Goal: Task Accomplishment & Management: Complete application form

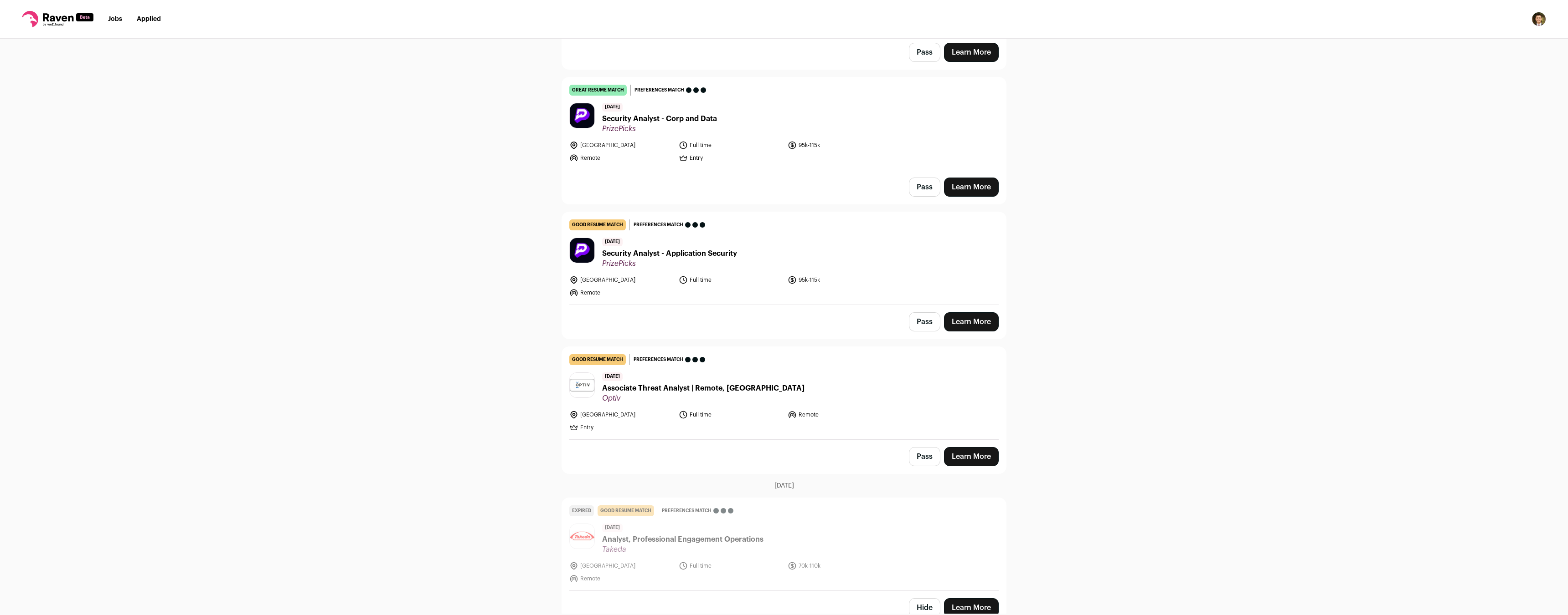
scroll to position [729, 0]
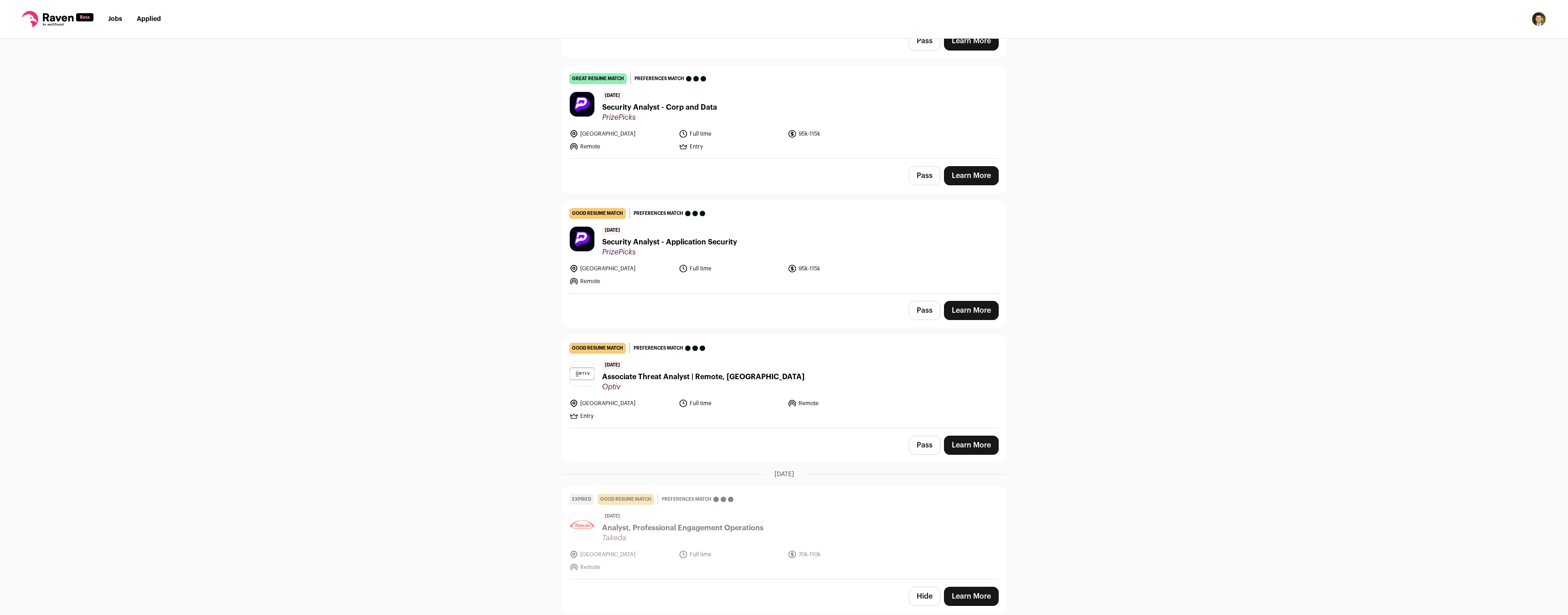
click at [708, 375] on span "Associate Threat Analyst | Remote, [GEOGRAPHIC_DATA]" at bounding box center [704, 377] width 203 height 11
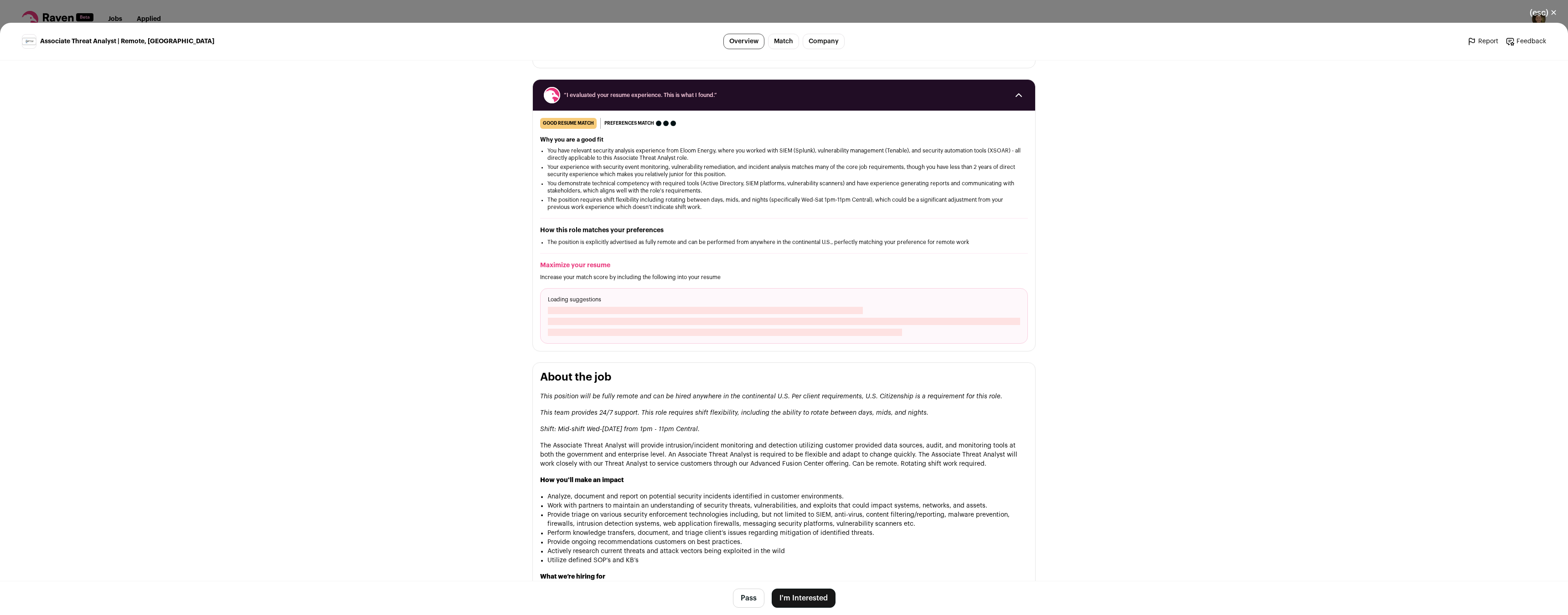
scroll to position [137, 0]
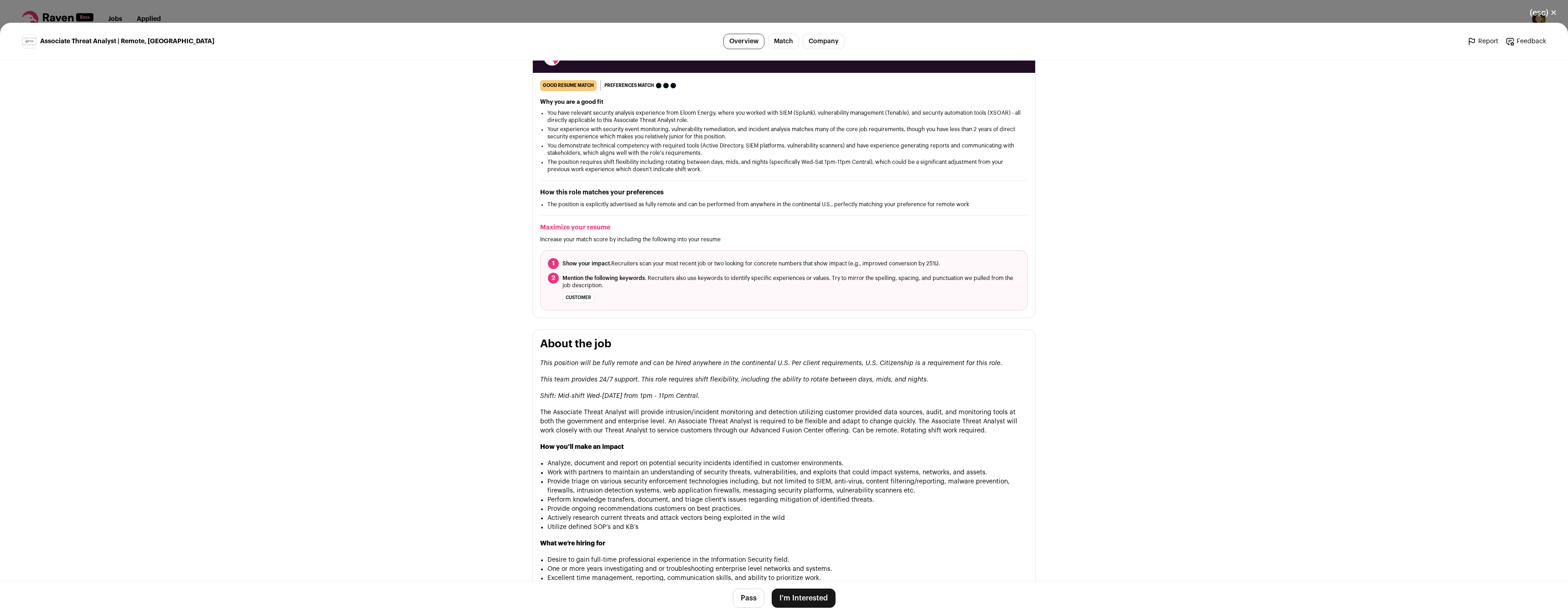
click at [1551, 10] on button "(esc) ✕" at bounding box center [1543, 13] width 50 height 20
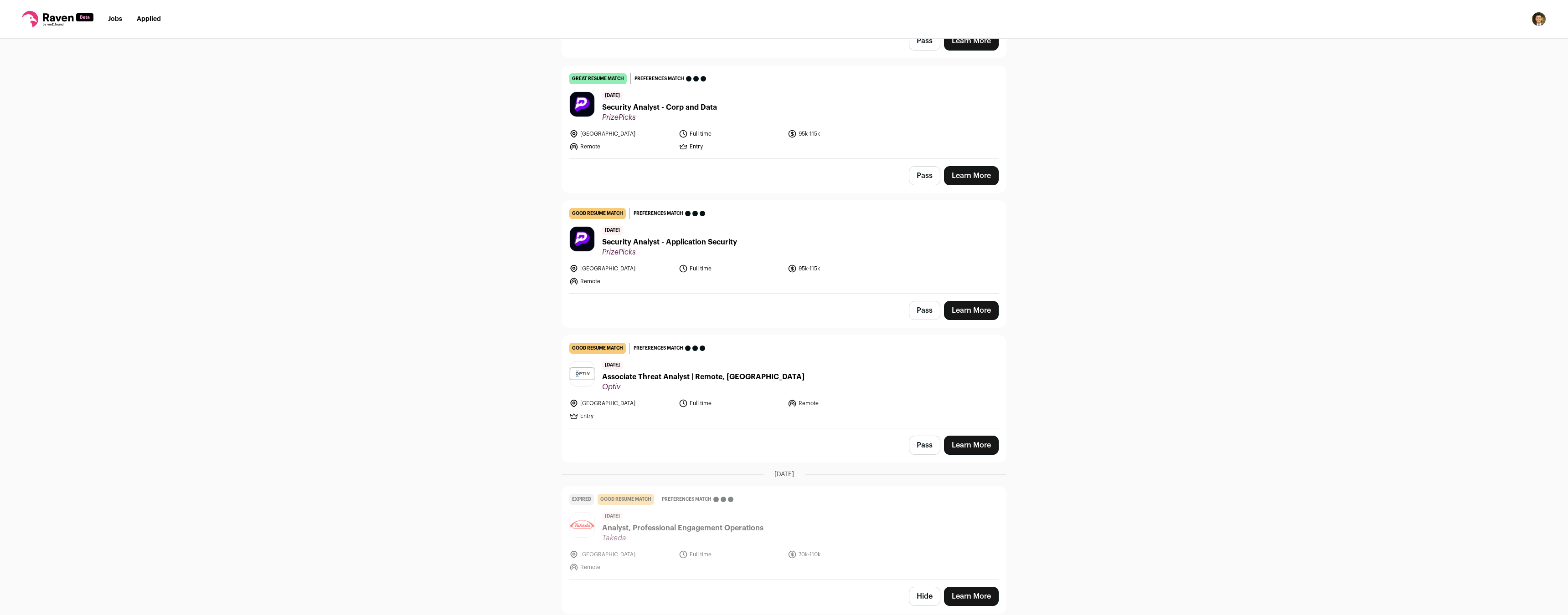
click at [690, 247] on span "PrizePicks" at bounding box center [670, 251] width 135 height 9
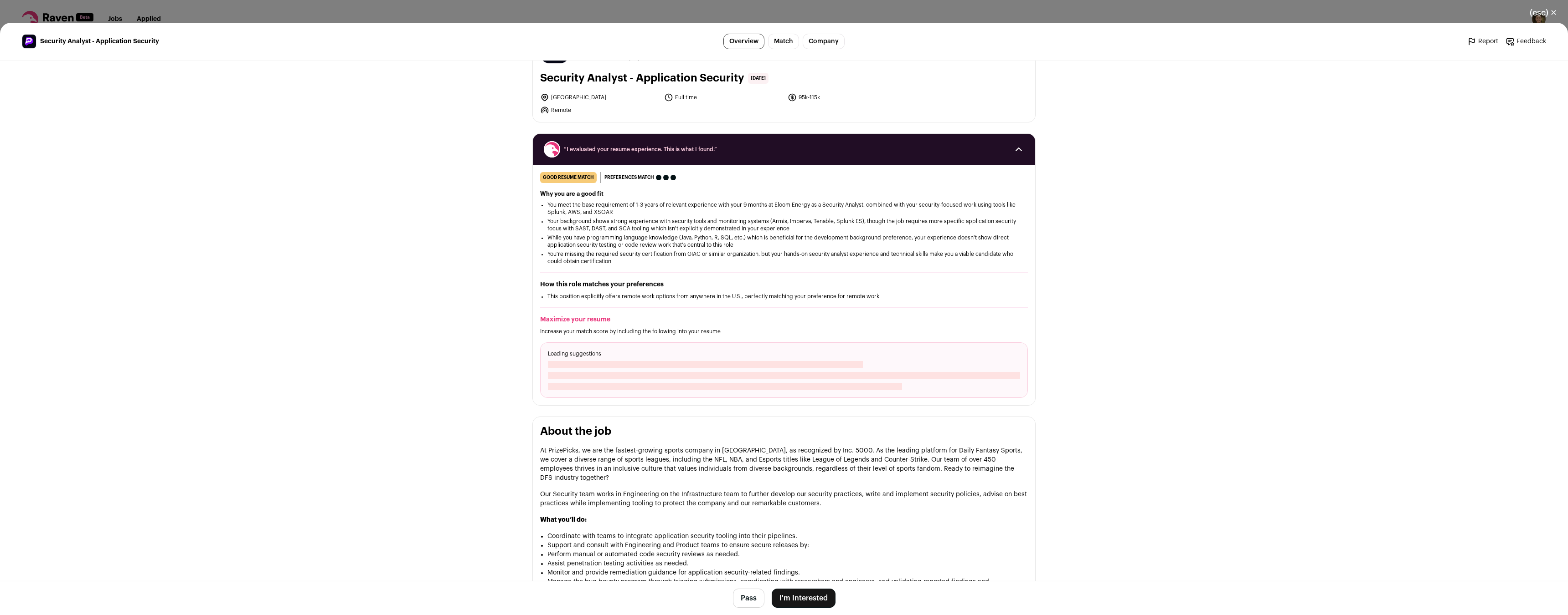
scroll to position [273, 0]
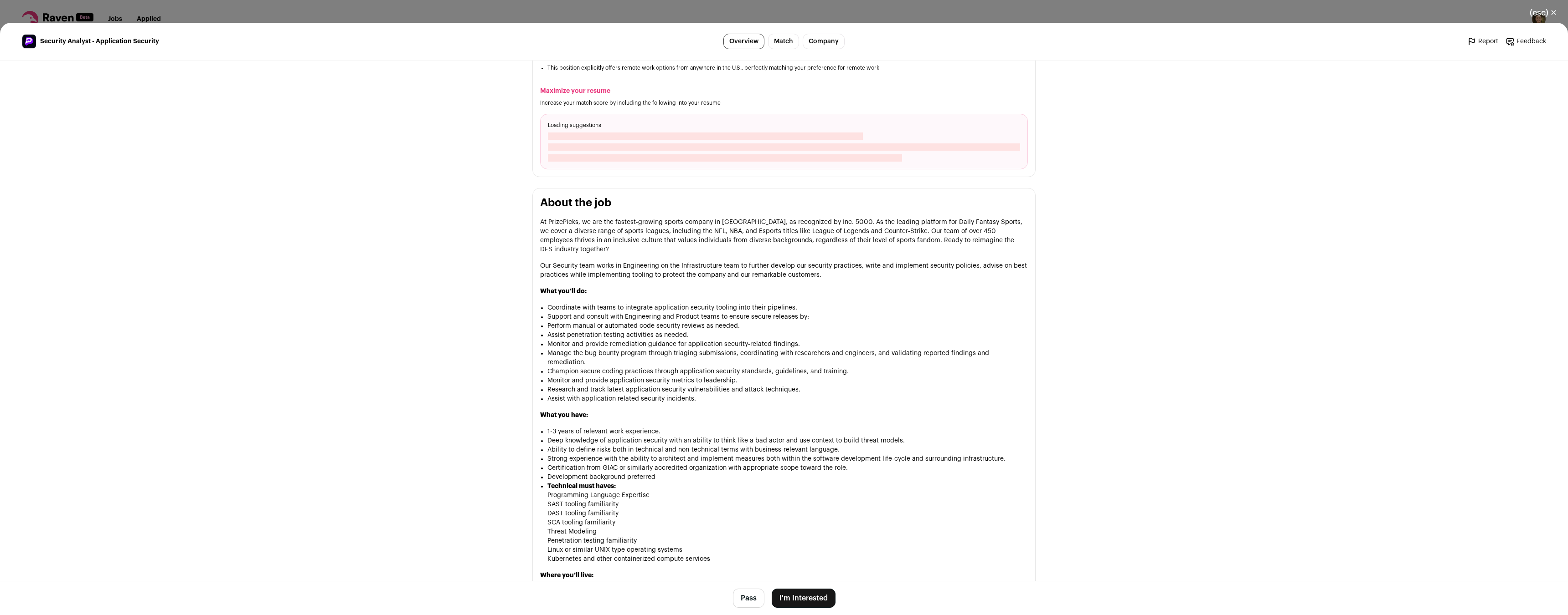
click at [1074, 28] on header "Security Analyst - Application Security Overview Match Company Report Feedback …" at bounding box center [784, 42] width 1568 height 38
click at [1538, 11] on button "(esc) ✕" at bounding box center [1543, 13] width 50 height 20
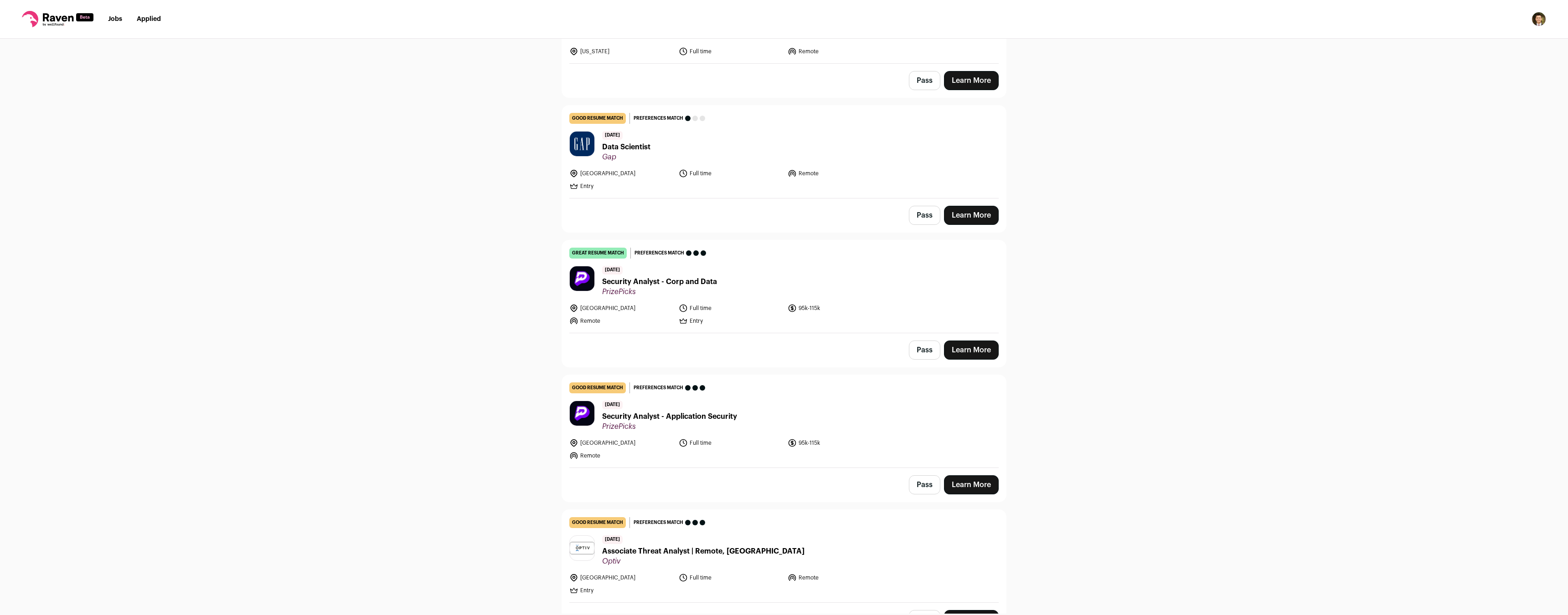
scroll to position [547, 0]
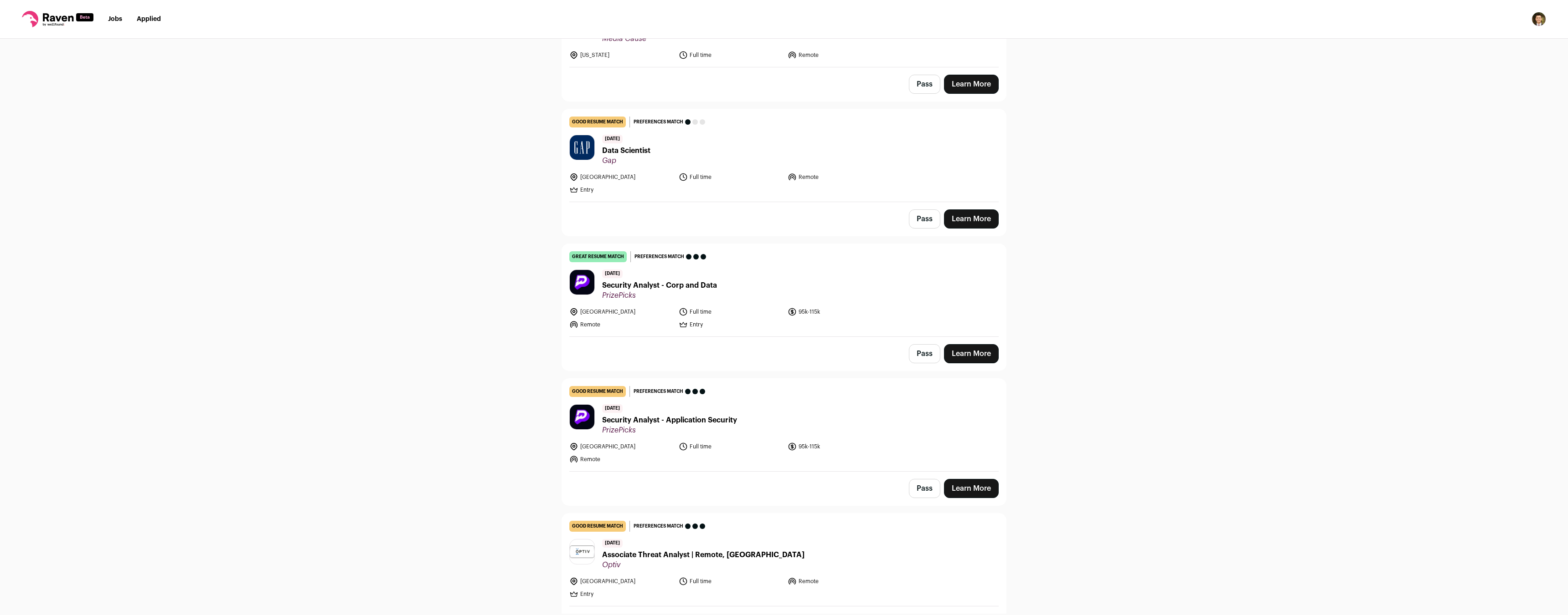
click at [660, 295] on span "PrizePicks" at bounding box center [660, 295] width 115 height 9
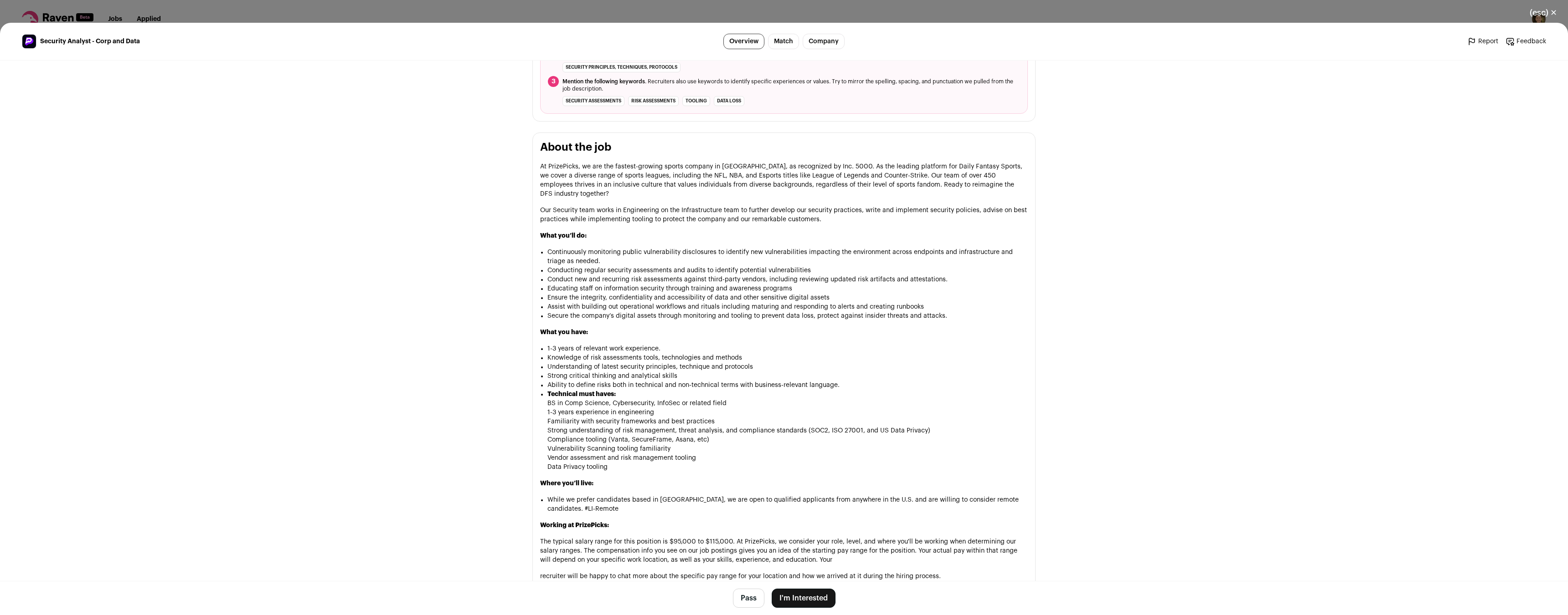
scroll to position [319, 0]
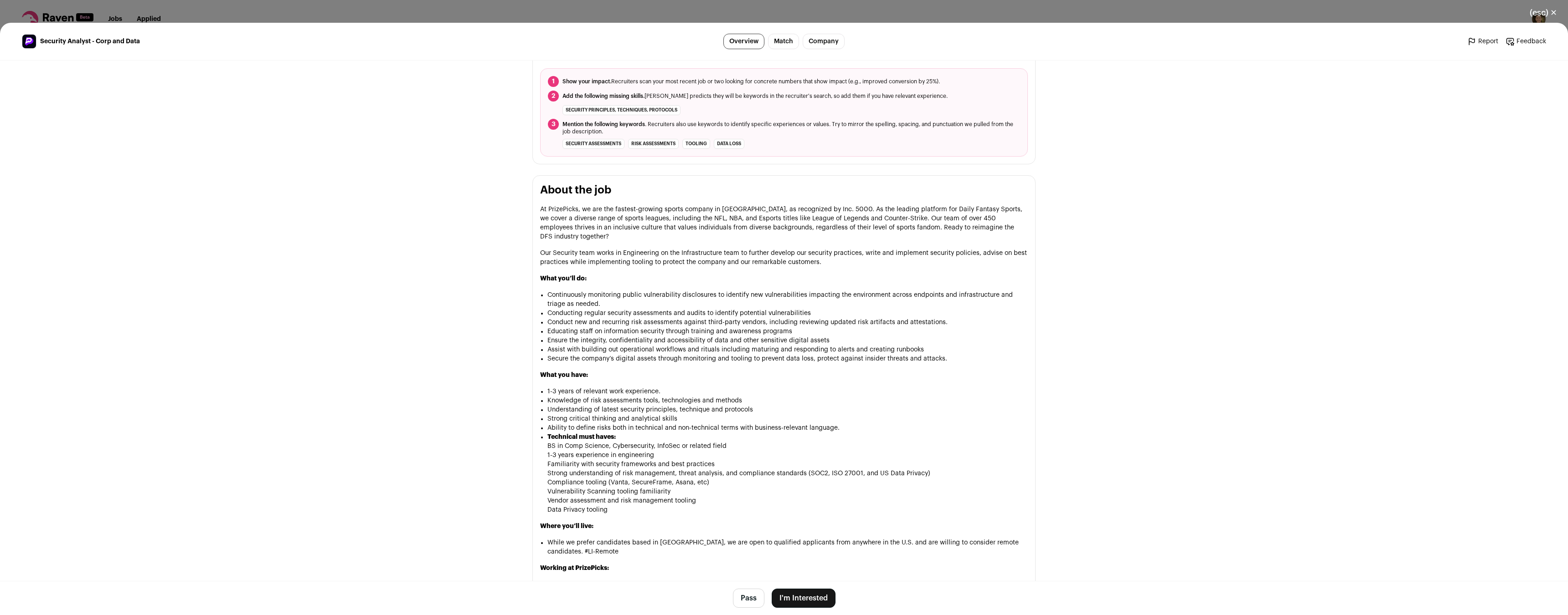
click at [799, 602] on button "I'm Interested" at bounding box center [803, 598] width 64 height 19
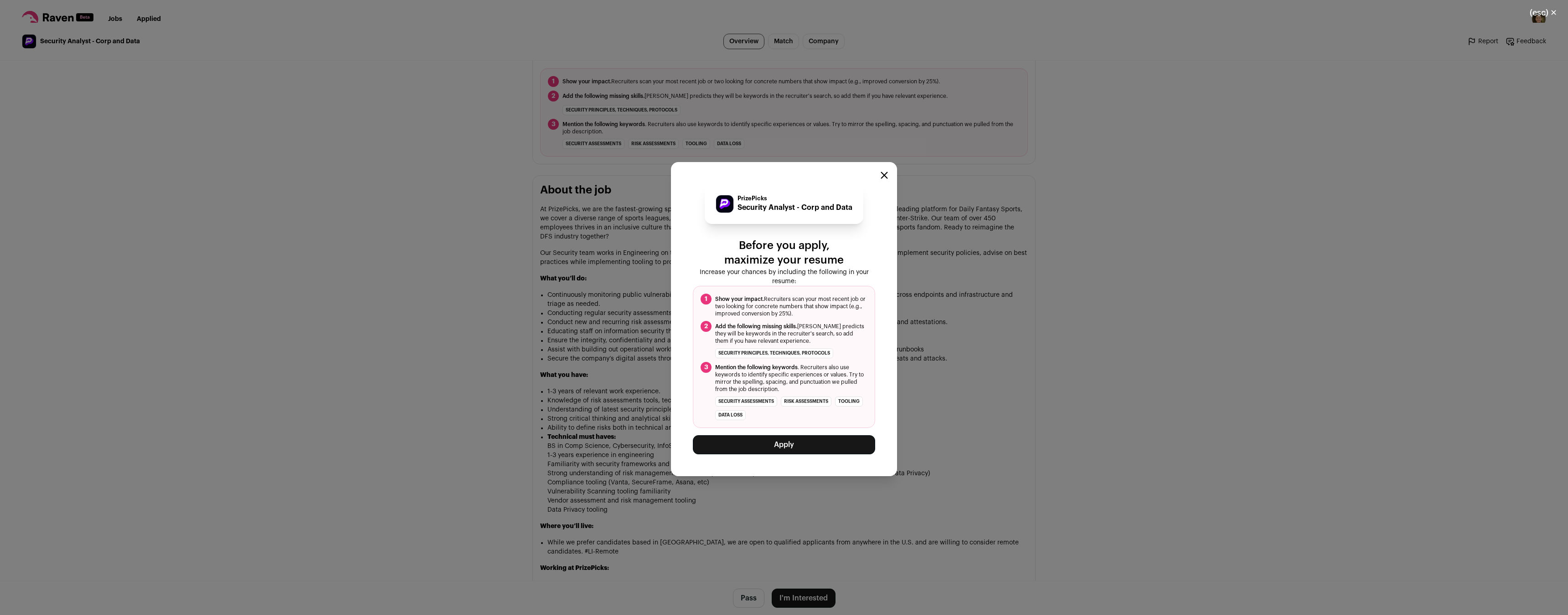
click at [777, 448] on button "Apply" at bounding box center [784, 444] width 182 height 19
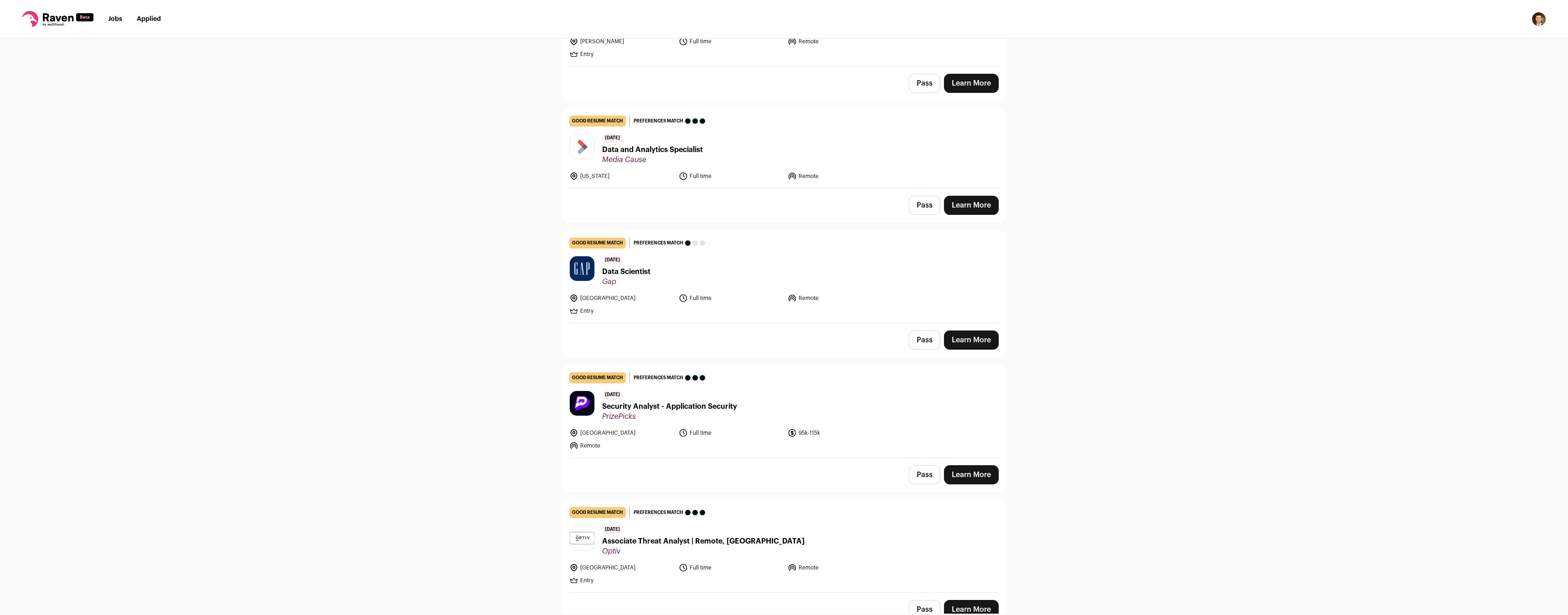
scroll to position [410, 0]
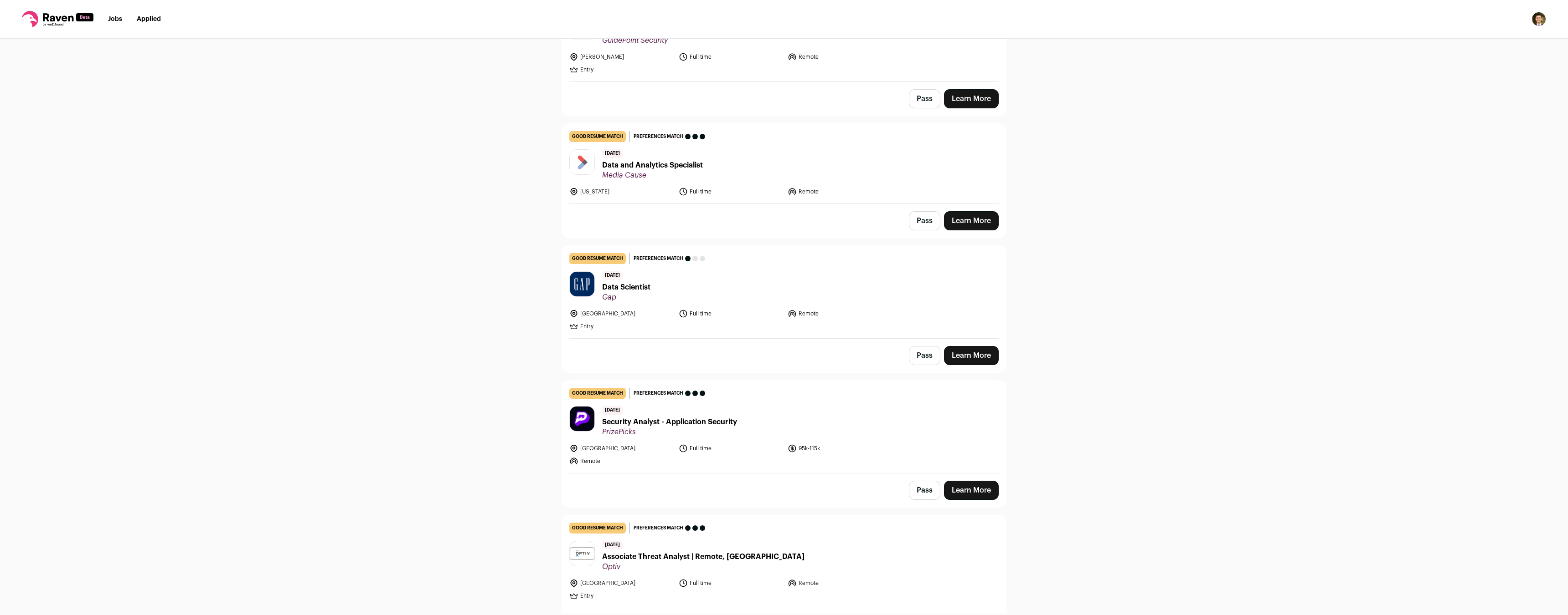
click at [629, 298] on span "Gap" at bounding box center [626, 297] width 49 height 9
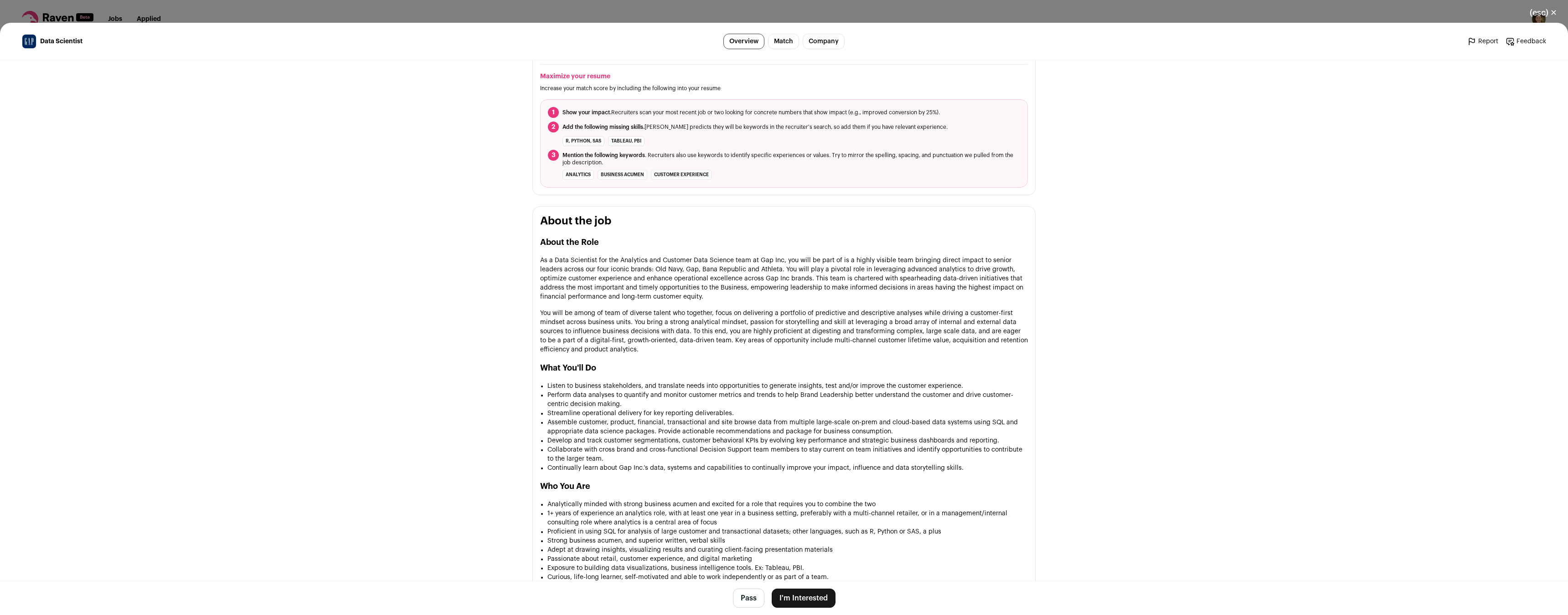
scroll to position [410, 0]
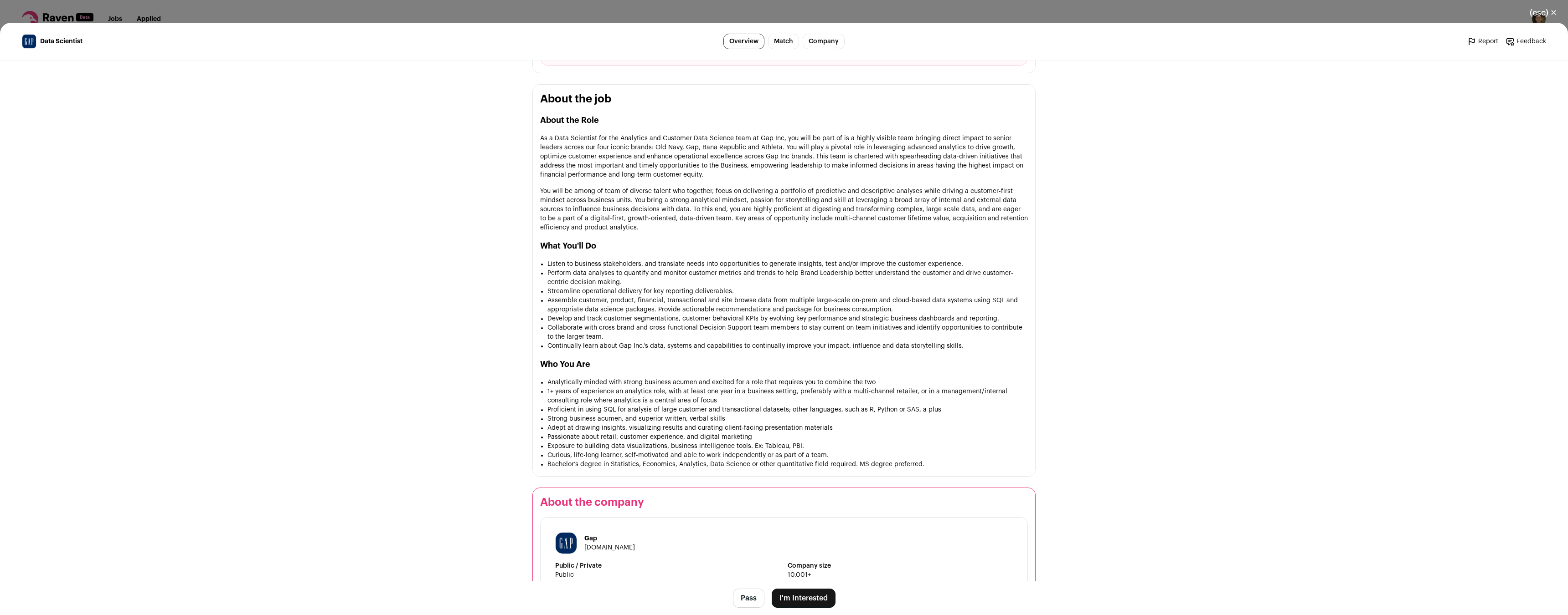
click at [805, 596] on button "I'm Interested" at bounding box center [803, 598] width 64 height 19
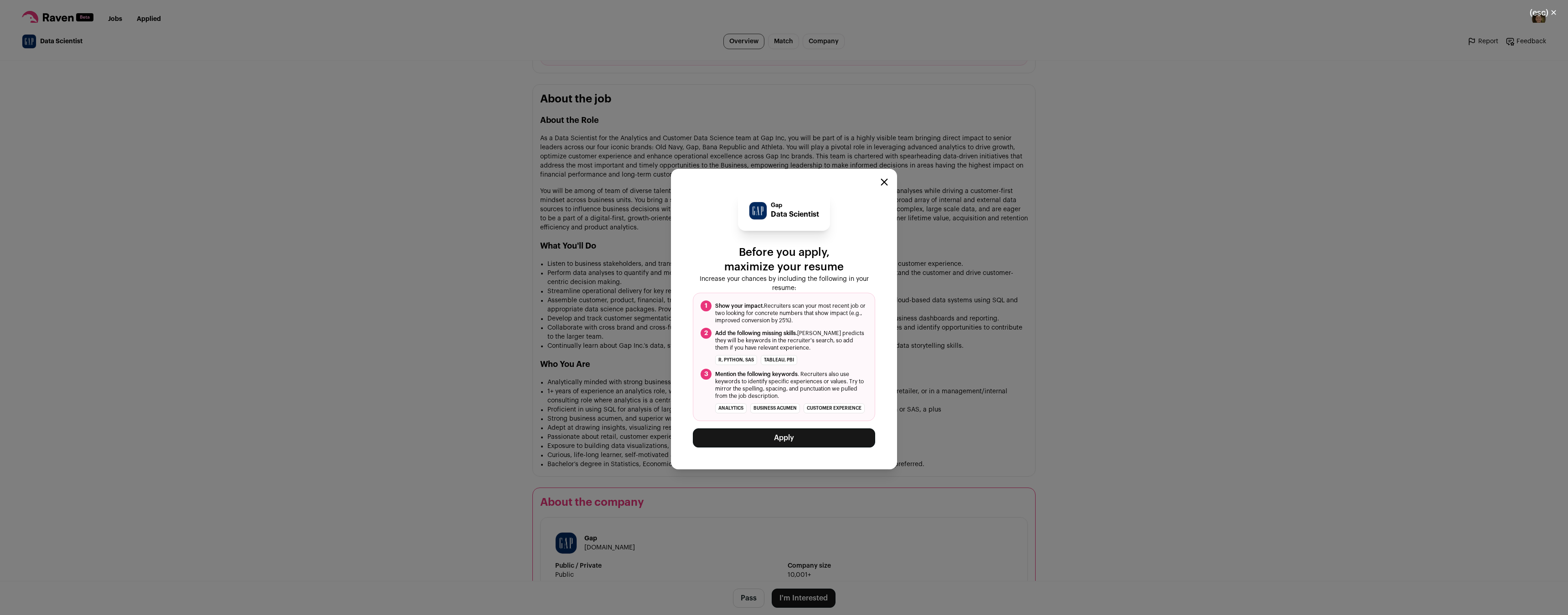
click at [737, 443] on button "Apply" at bounding box center [784, 437] width 182 height 19
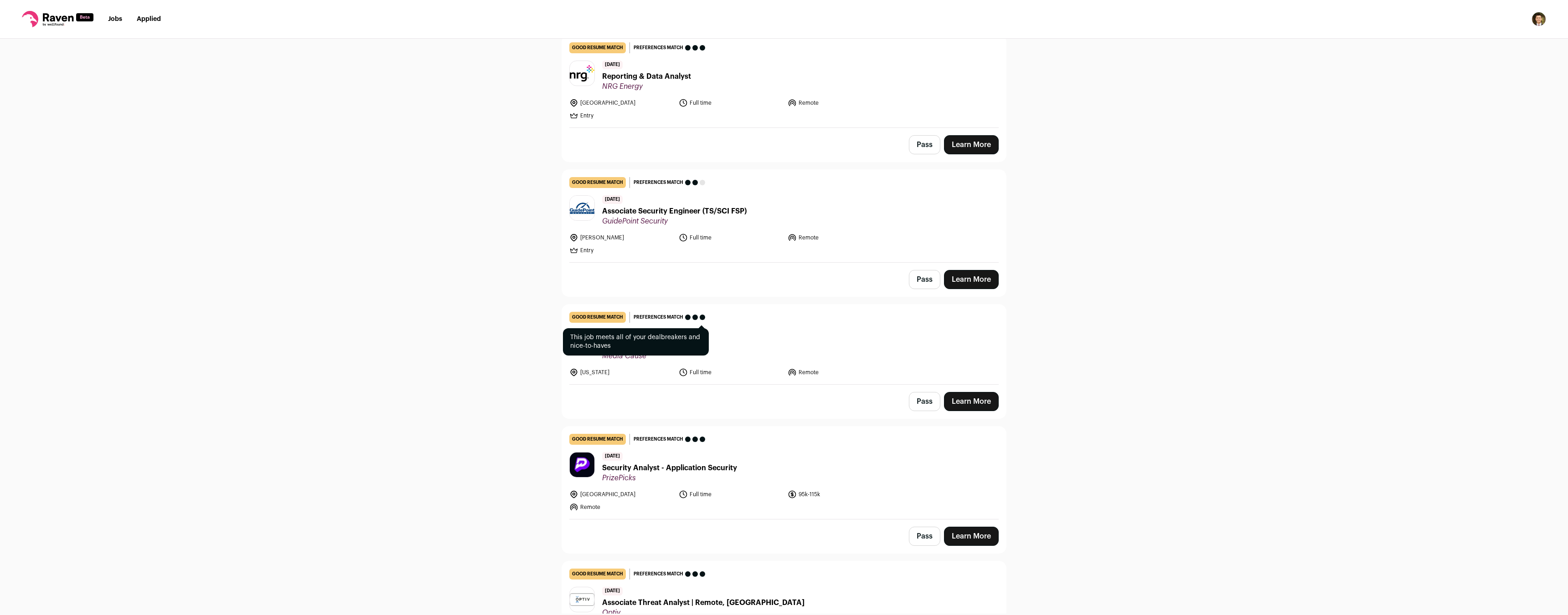
scroll to position [229, 0]
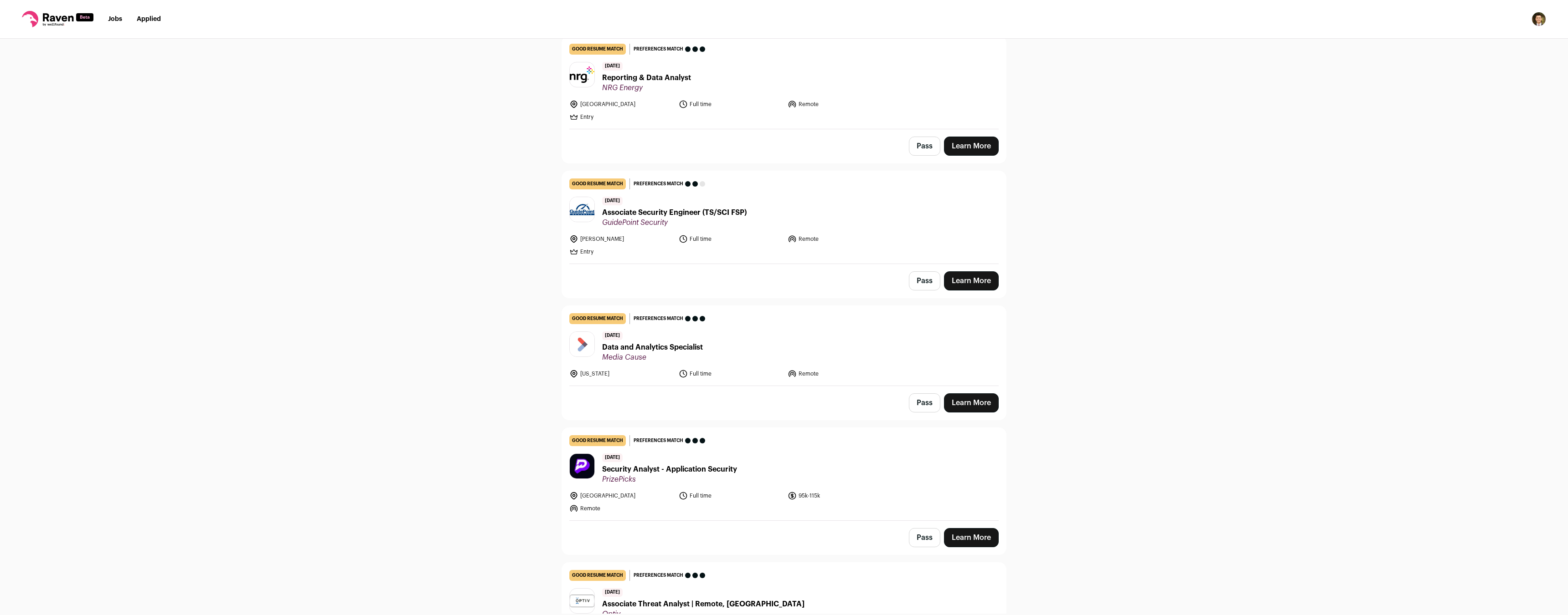
click at [699, 355] on span "Media Cause" at bounding box center [652, 357] width 100 height 9
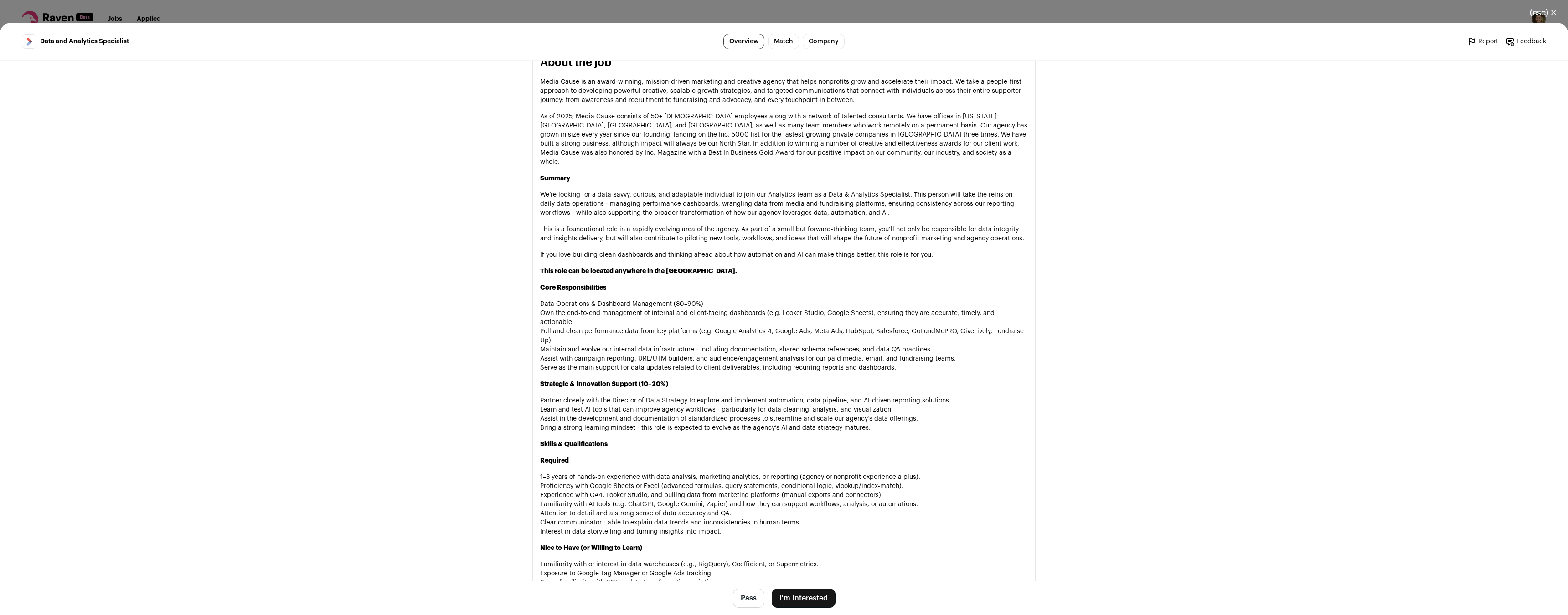
scroll to position [410, 0]
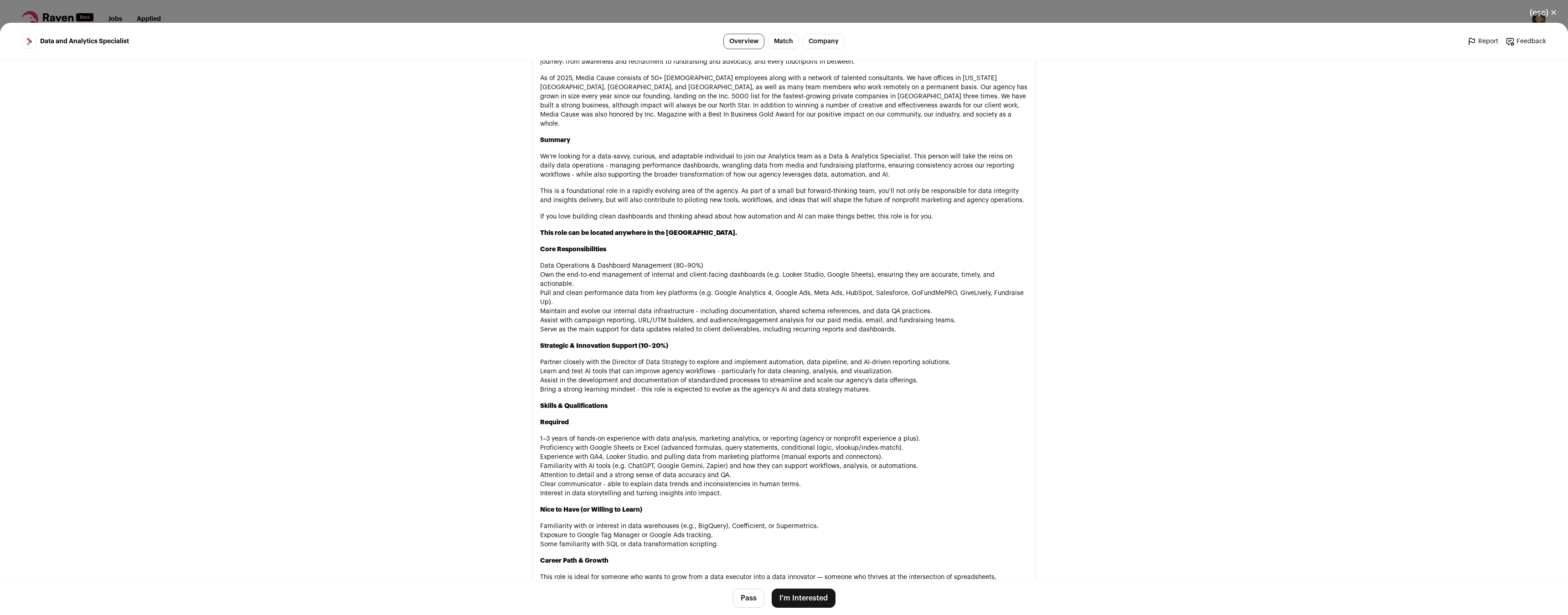
click at [798, 598] on button "I'm Interested" at bounding box center [803, 598] width 64 height 19
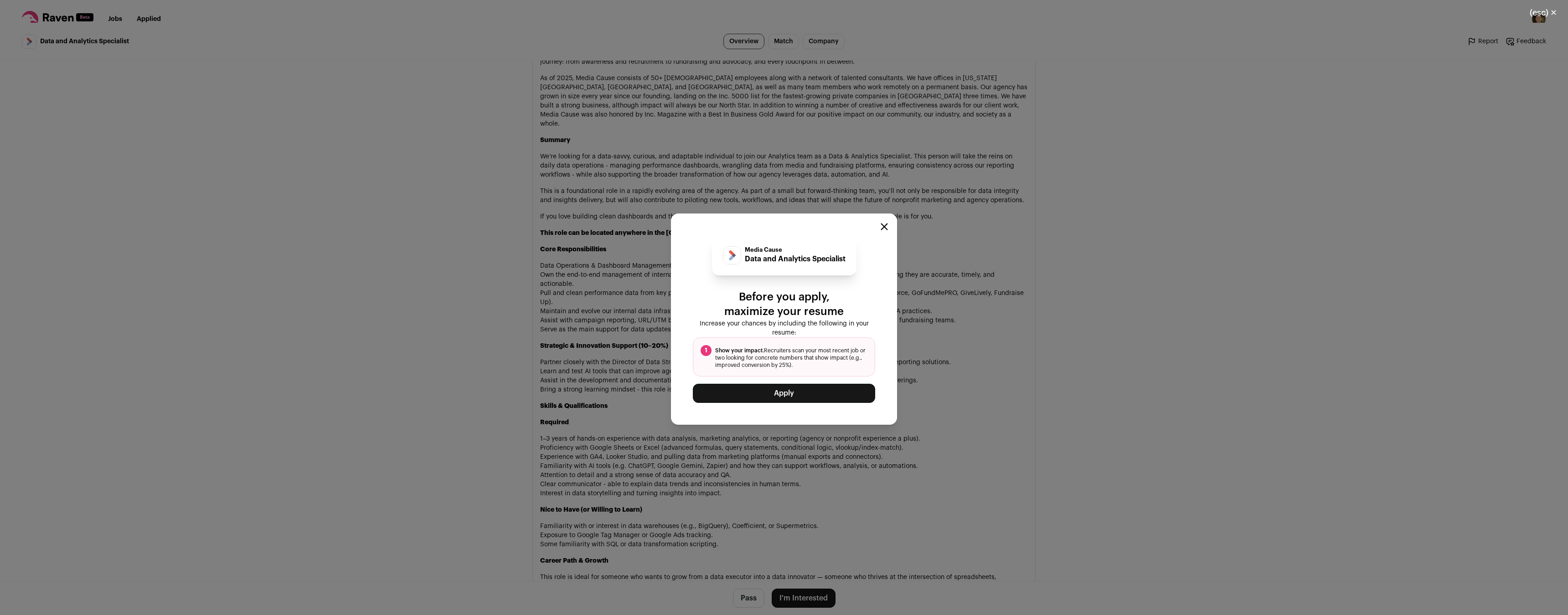
click at [828, 387] on button "Apply" at bounding box center [784, 392] width 182 height 19
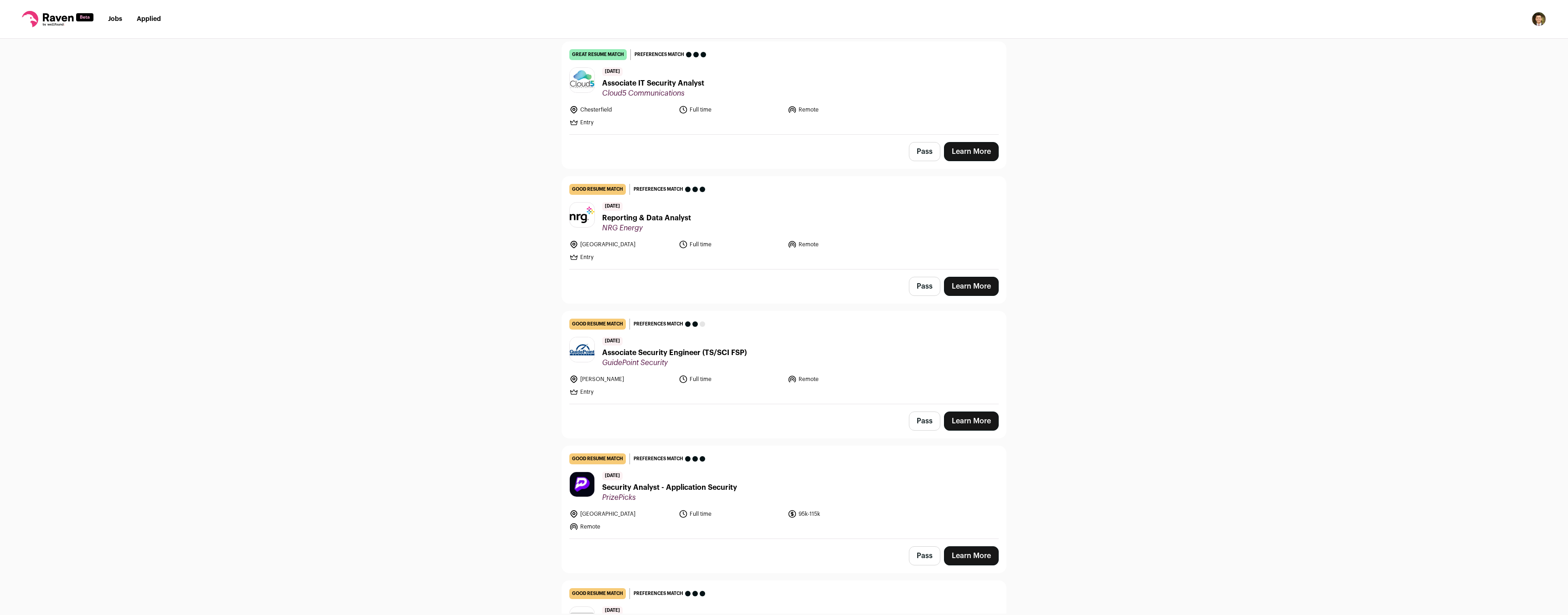
scroll to position [92, 0]
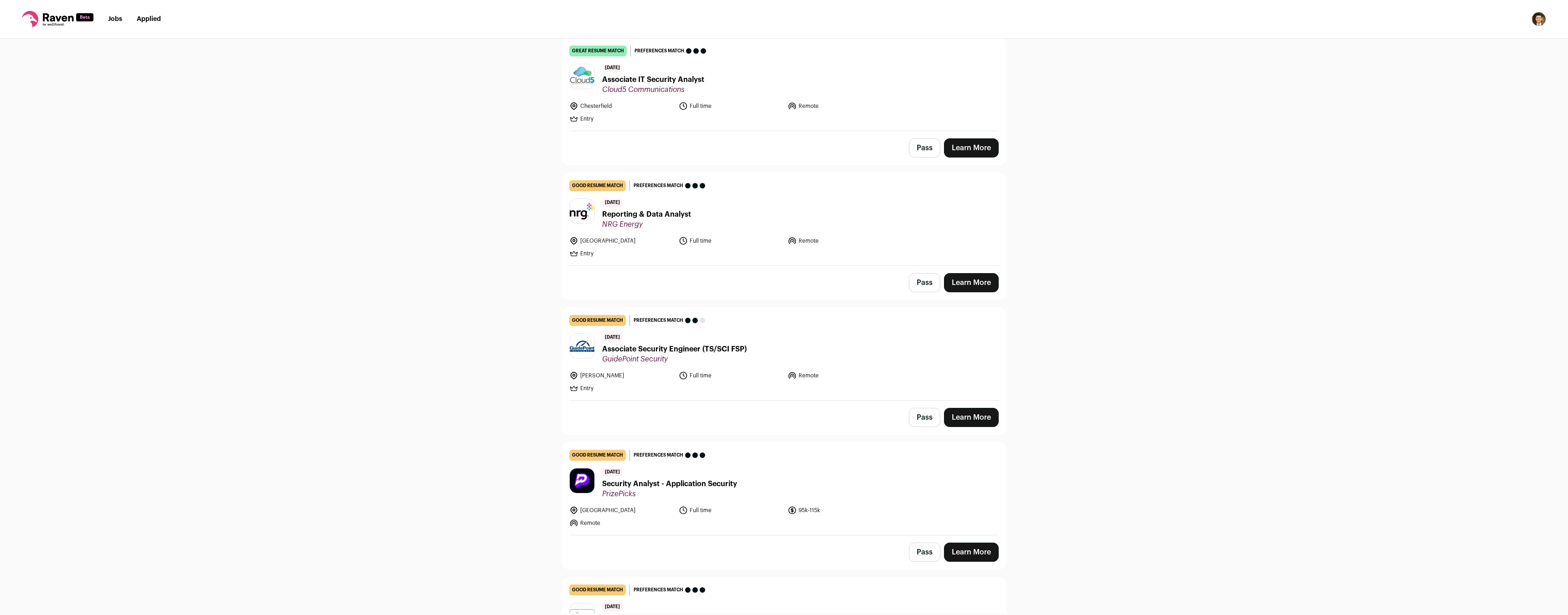
click at [718, 352] on span "Associate Security Engineer (TS/SCI FSP)" at bounding box center [674, 349] width 144 height 11
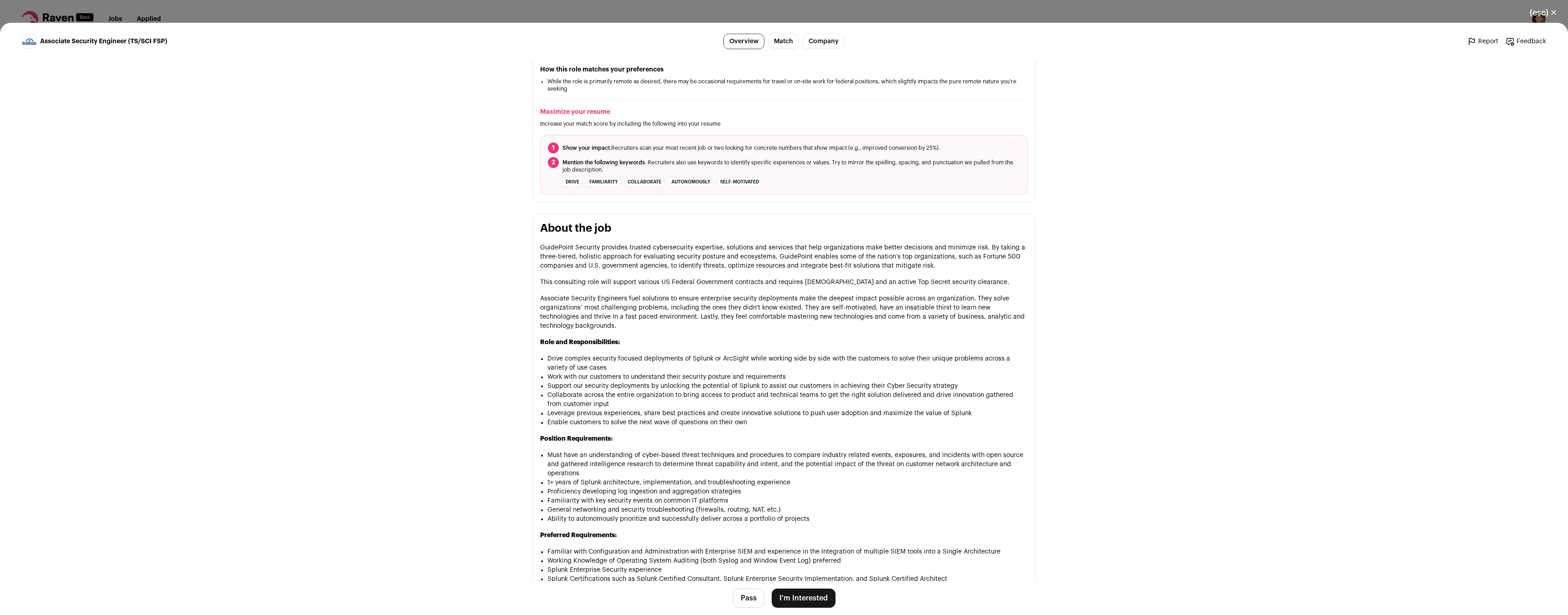
scroll to position [91, 0]
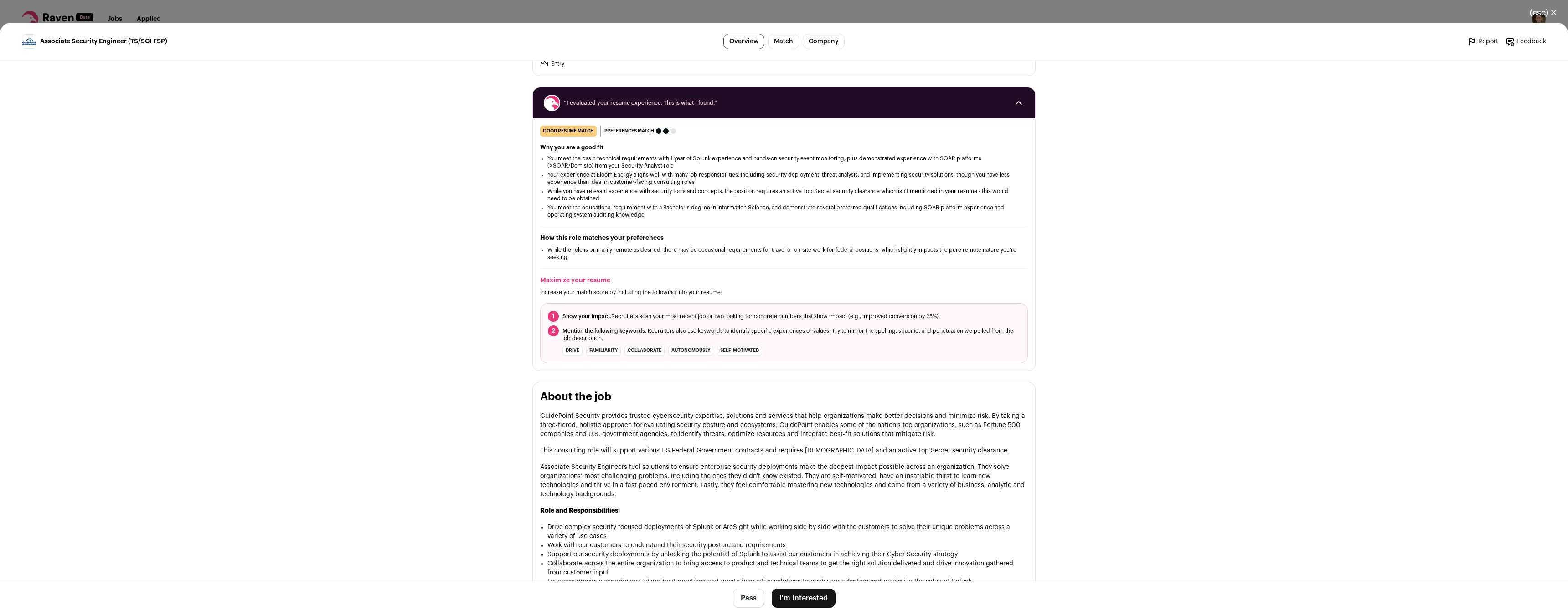
click at [798, 591] on button "I'm Interested" at bounding box center [803, 598] width 64 height 19
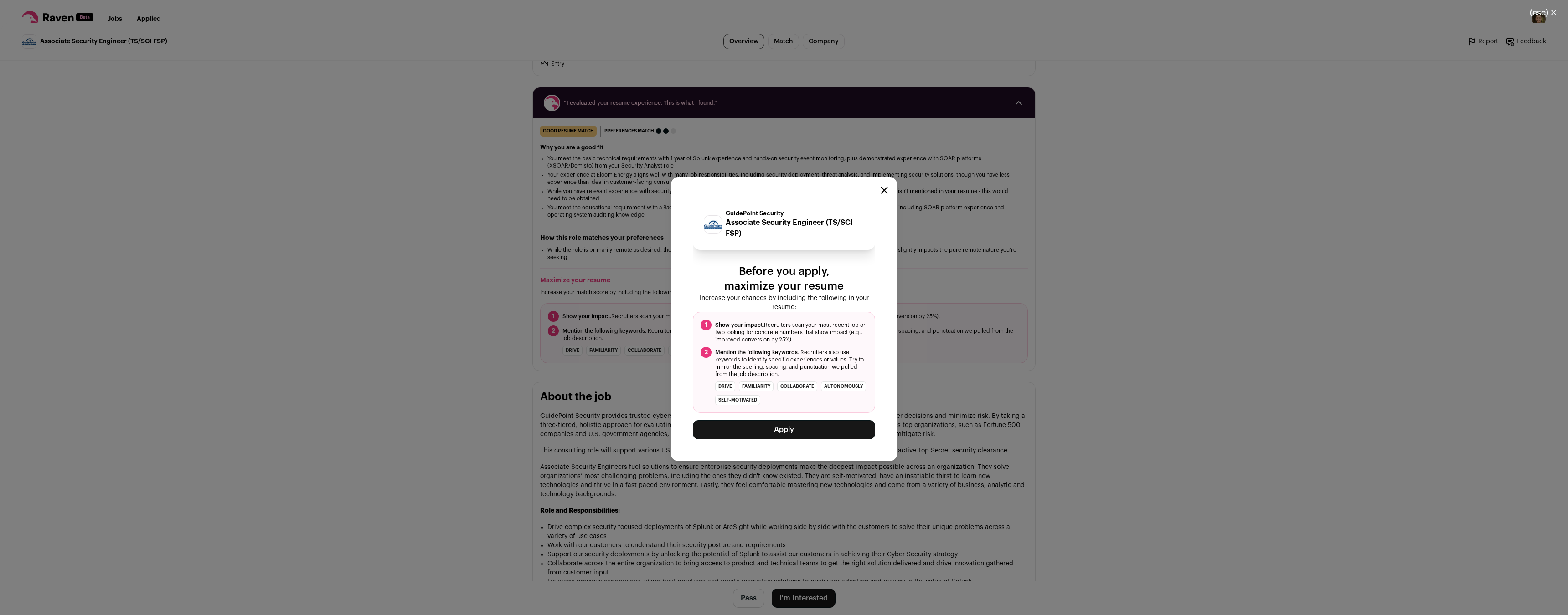
click at [765, 421] on button "Apply" at bounding box center [784, 429] width 182 height 19
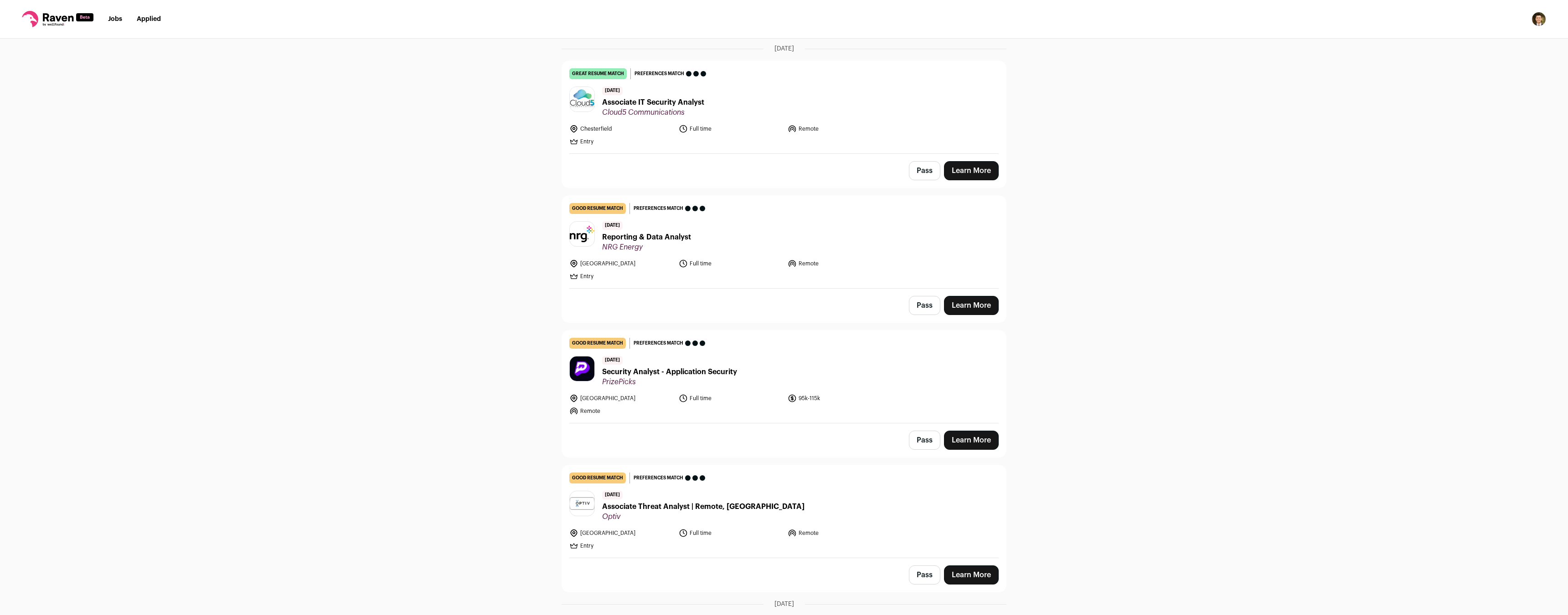
scroll to position [47, 0]
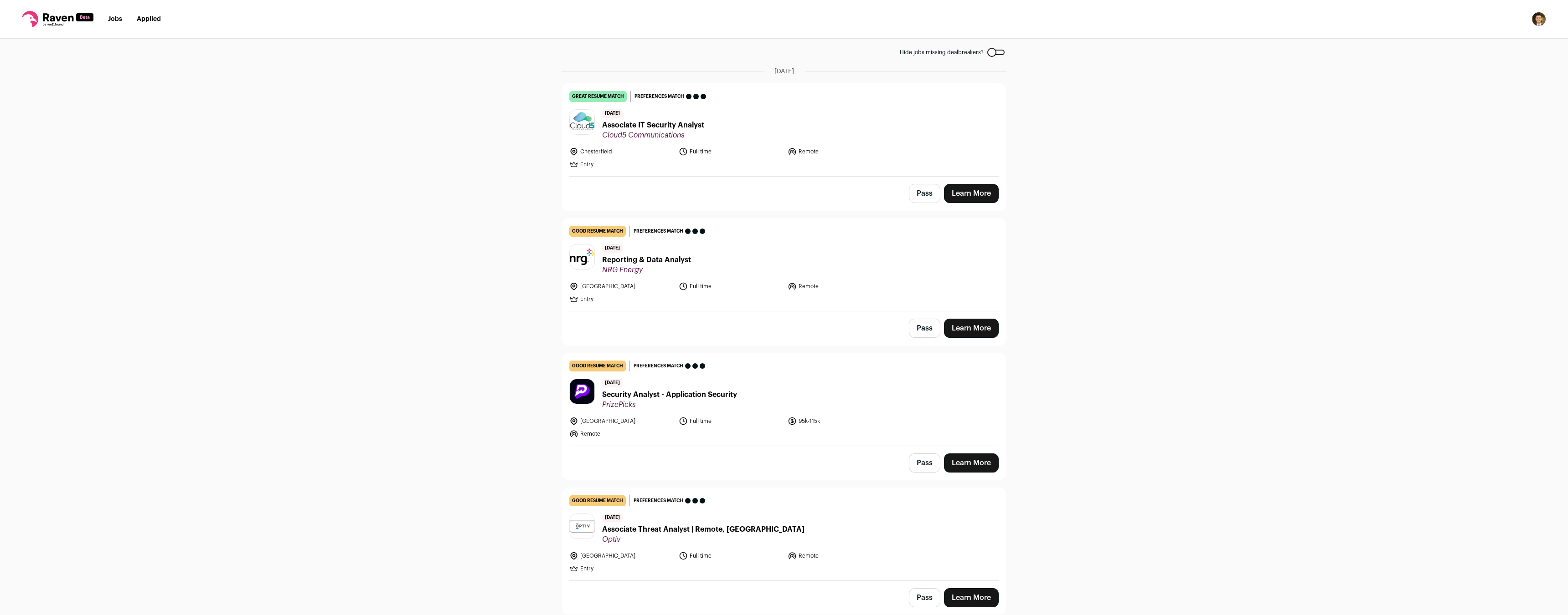
click at [663, 271] on span "NRG Energy" at bounding box center [646, 269] width 88 height 9
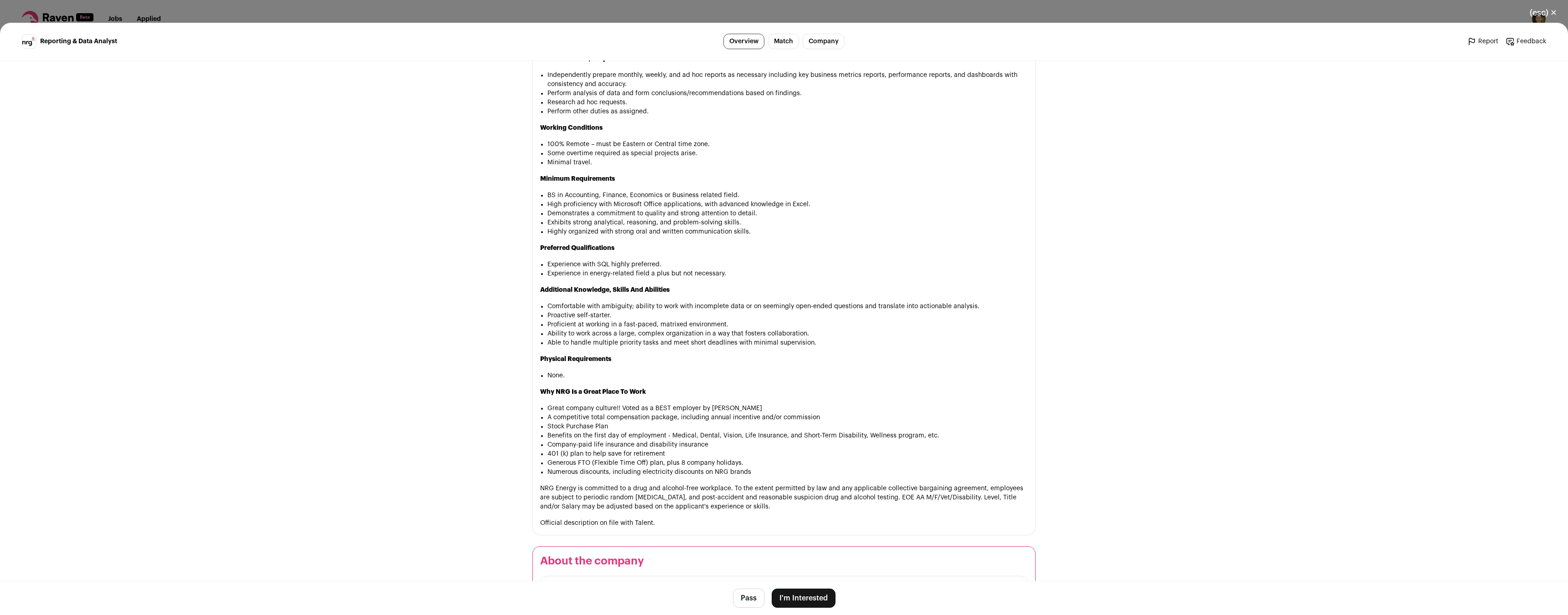
scroll to position [546, 0]
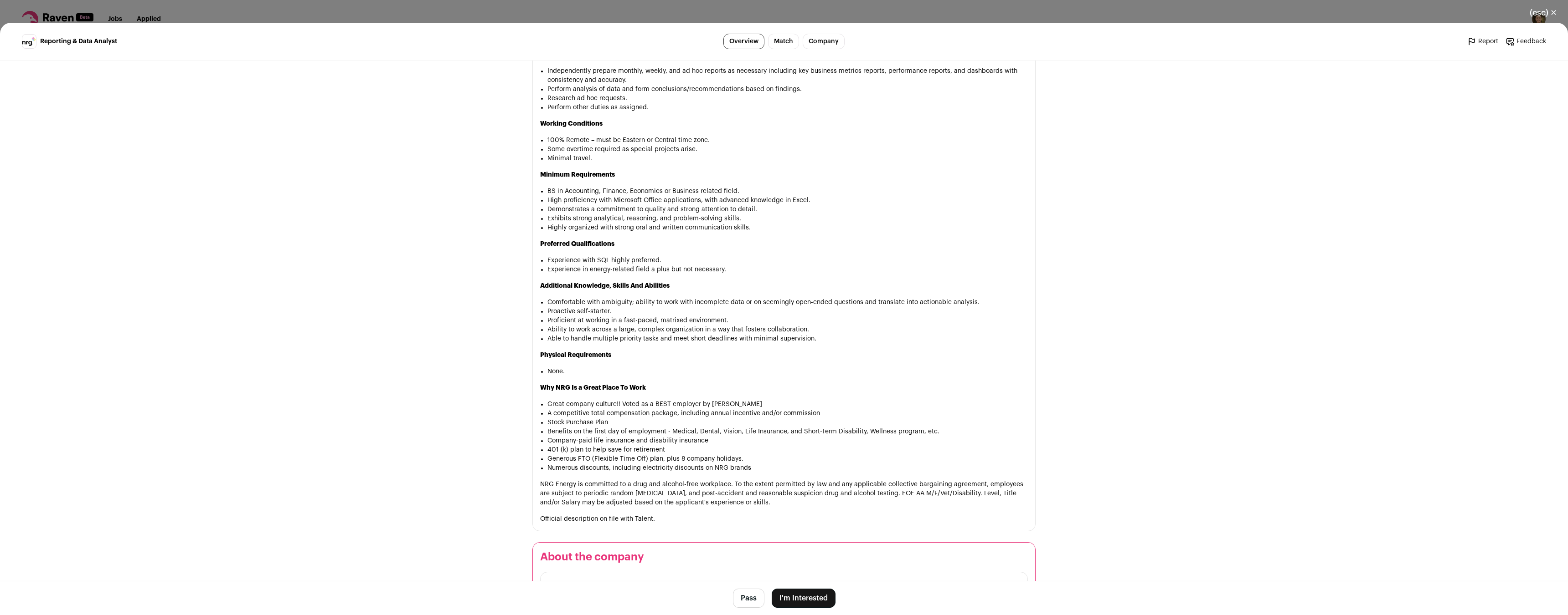
click at [807, 593] on button "I'm Interested" at bounding box center [803, 598] width 64 height 19
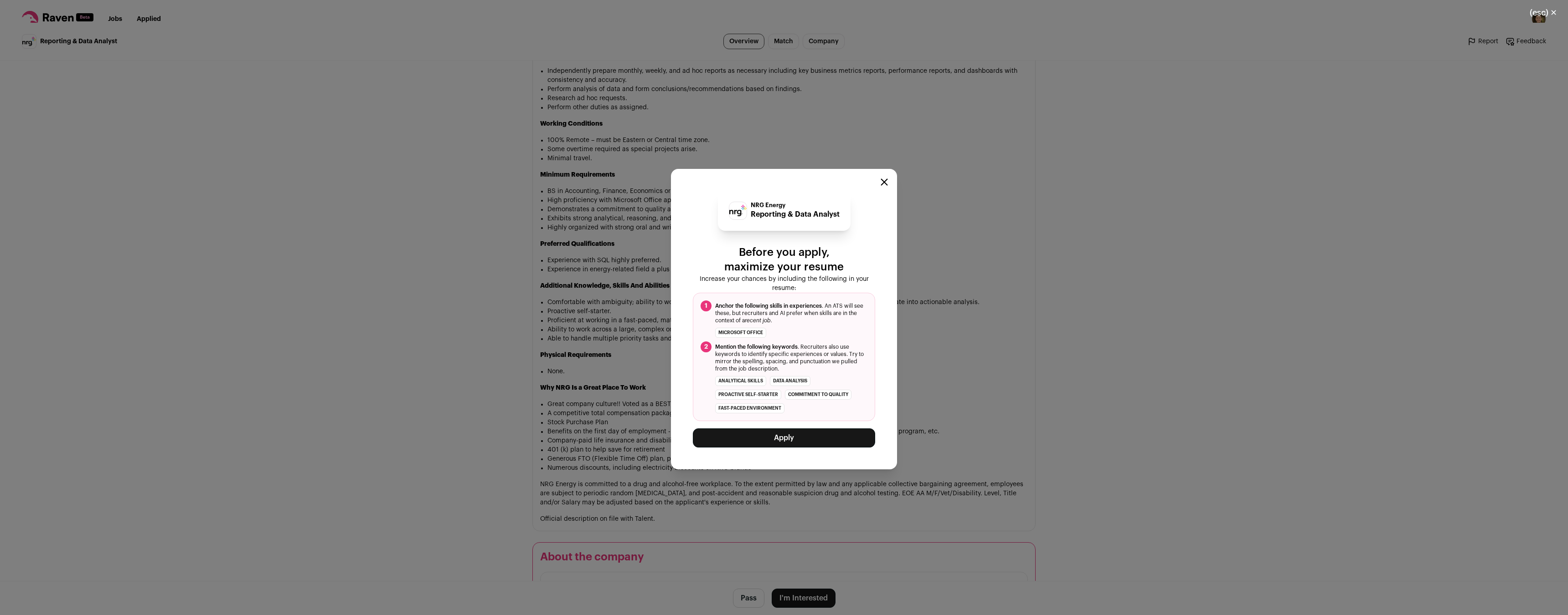
click at [766, 440] on button "Apply" at bounding box center [784, 437] width 182 height 19
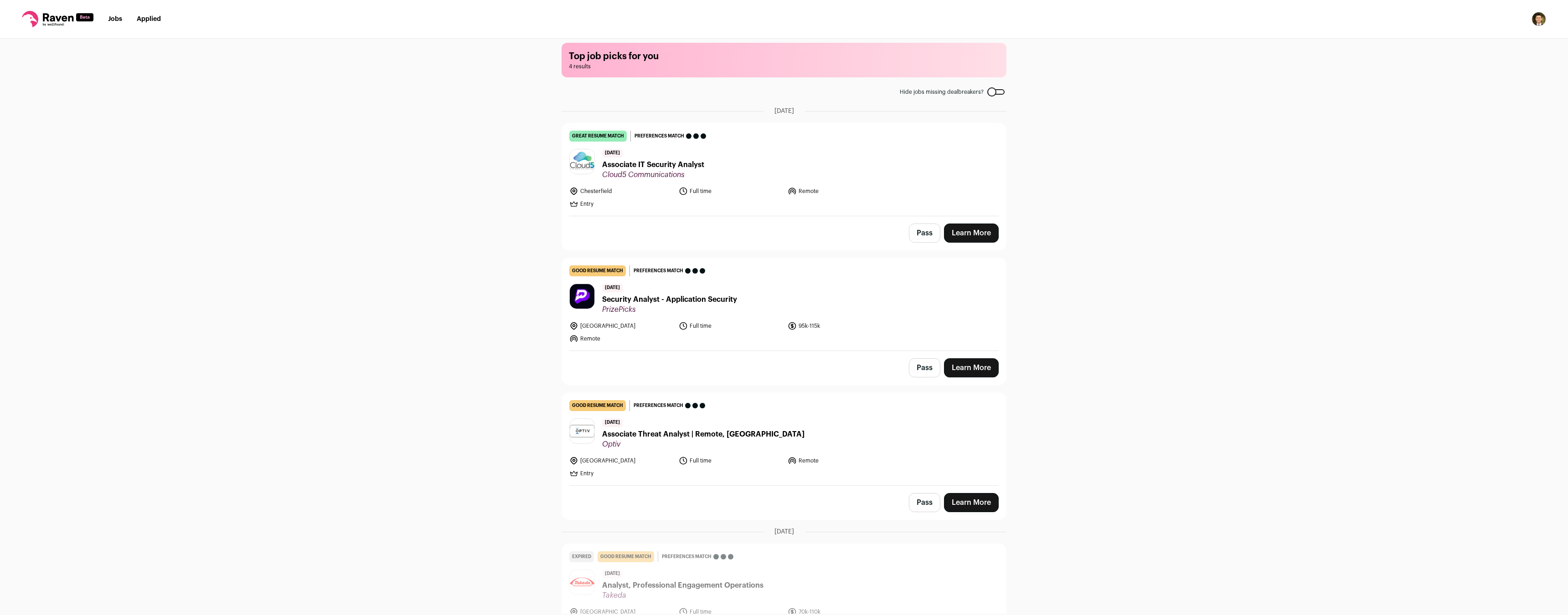
scroll to position [0, 0]
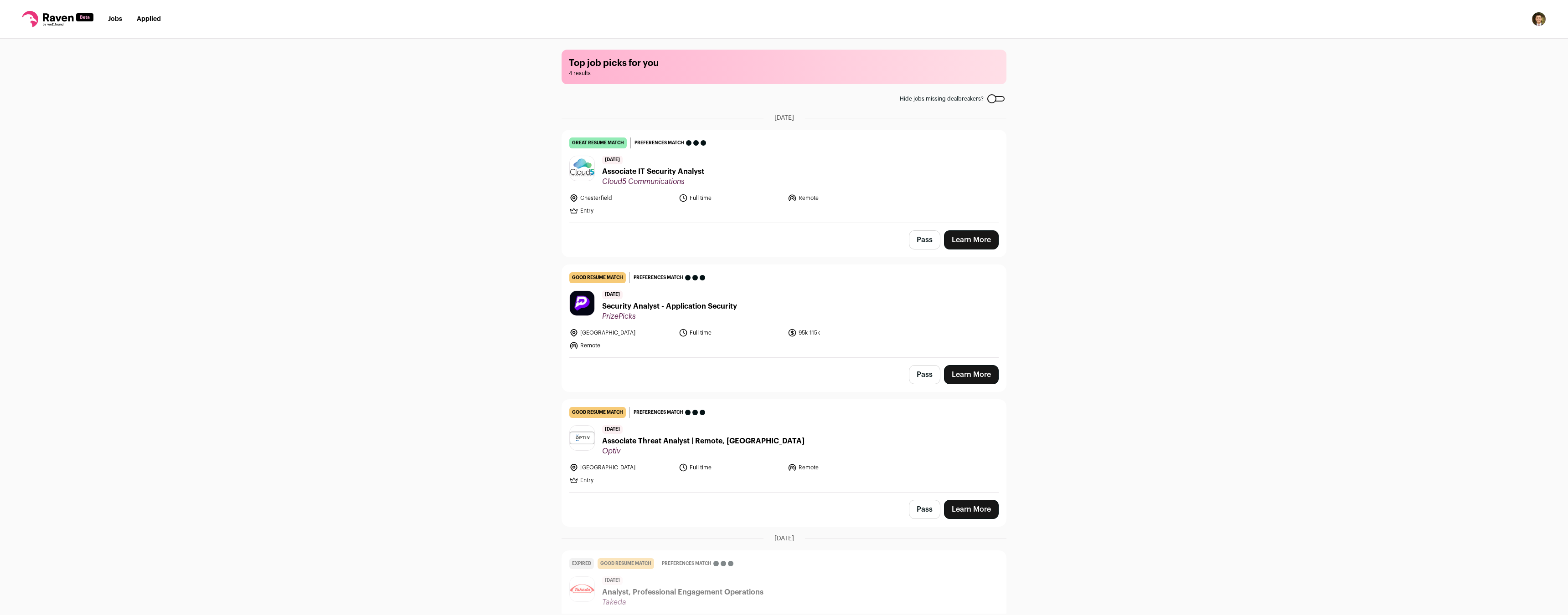
click at [685, 179] on span "Cloud5 Communications" at bounding box center [653, 181] width 102 height 9
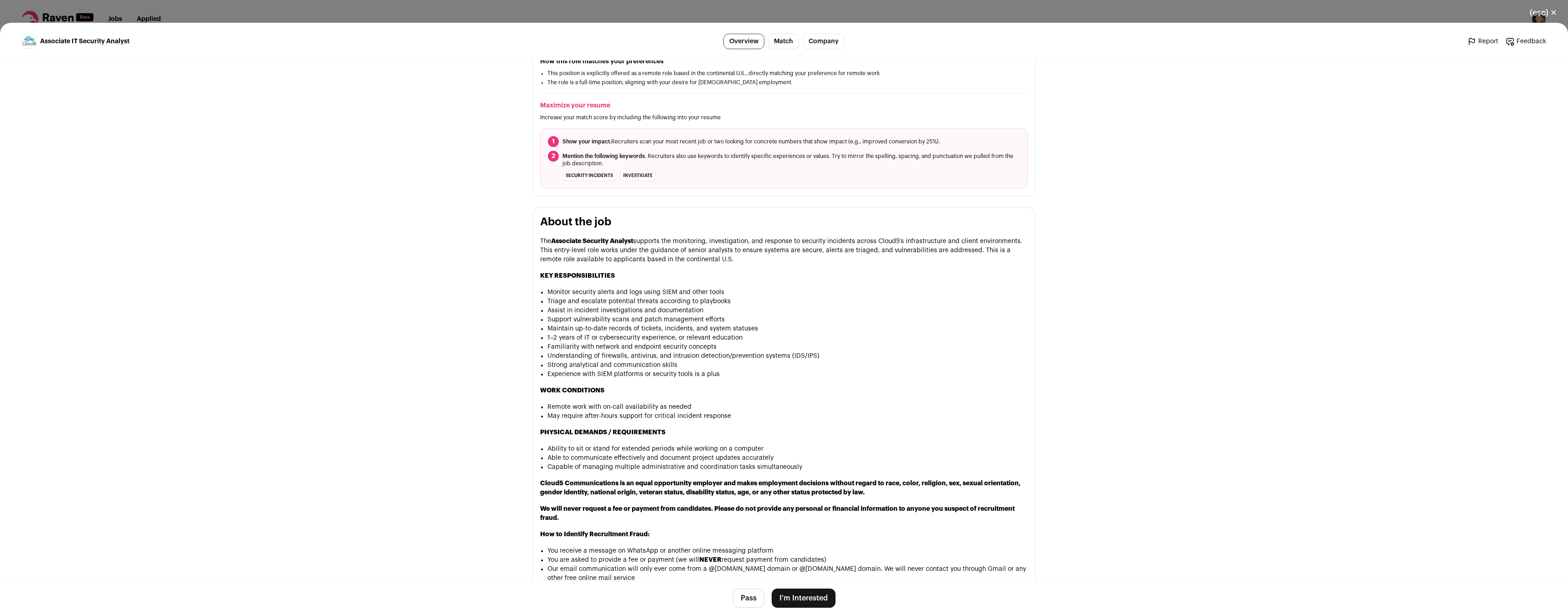
scroll to position [182, 0]
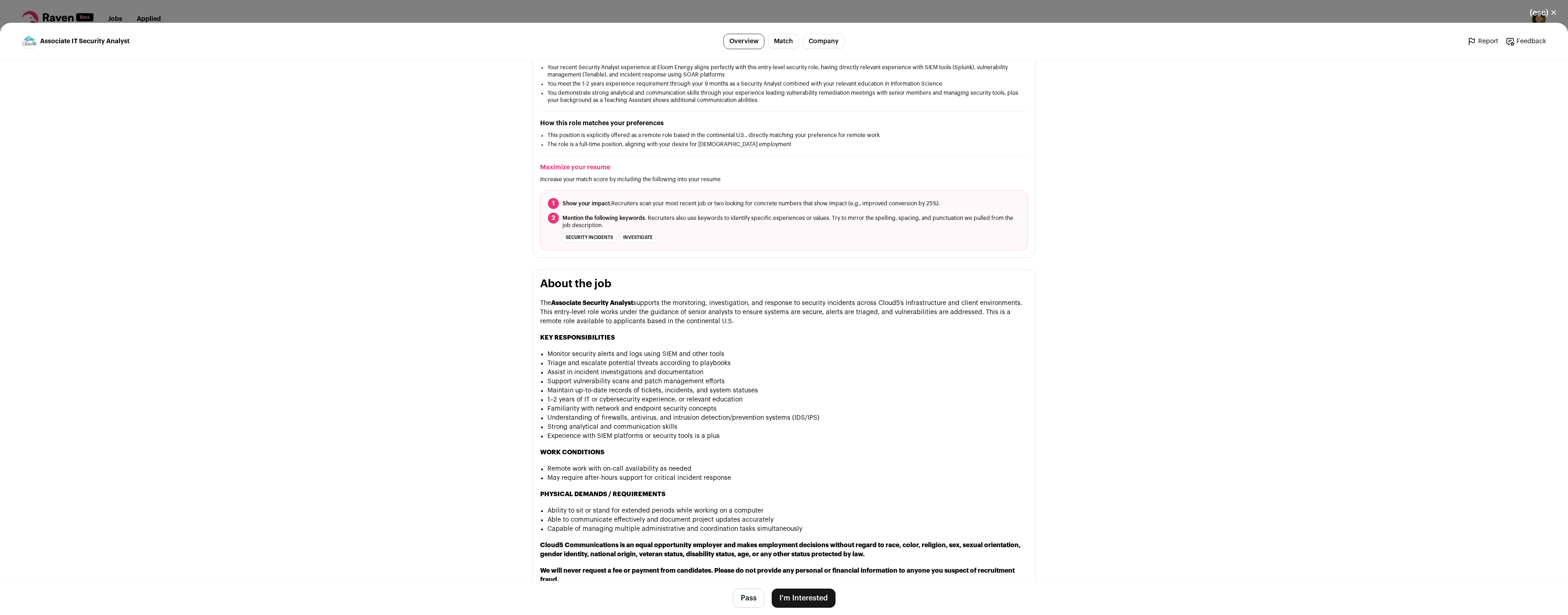
click at [791, 597] on button "I'm Interested" at bounding box center [803, 598] width 64 height 19
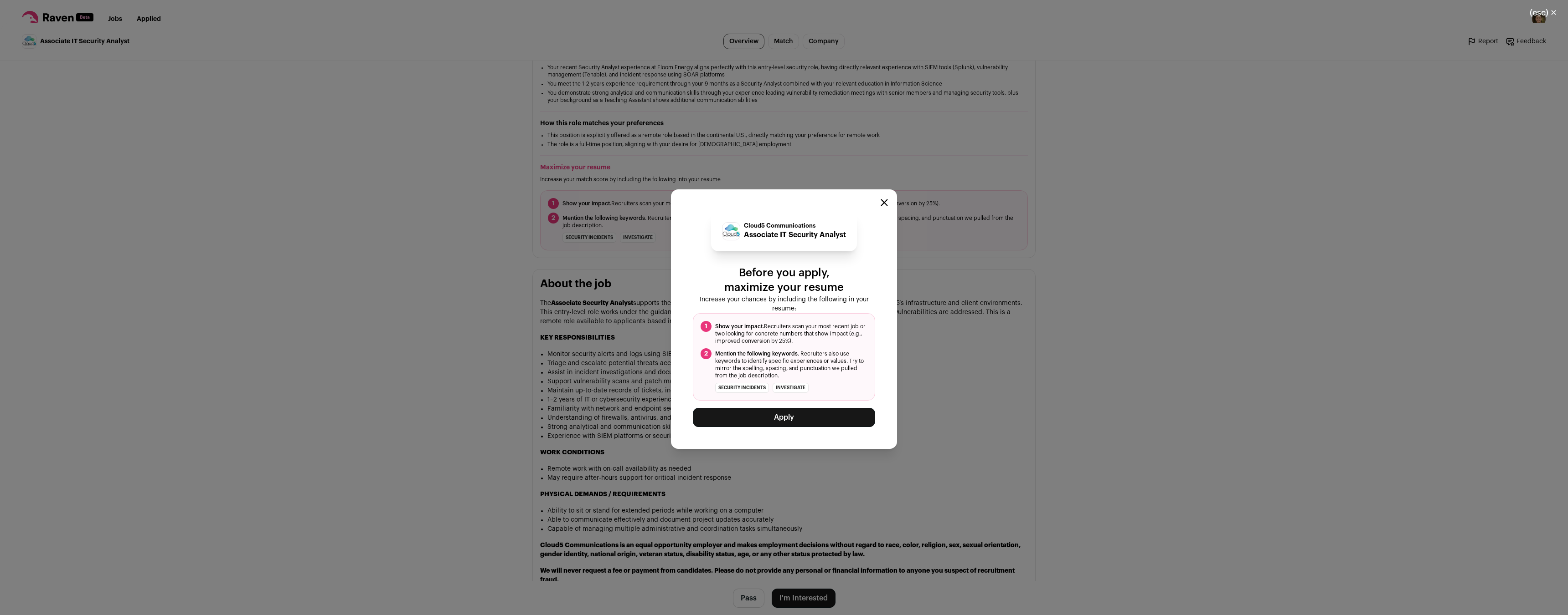
click at [767, 423] on button "Apply" at bounding box center [784, 417] width 182 height 19
